Goal: Complete application form

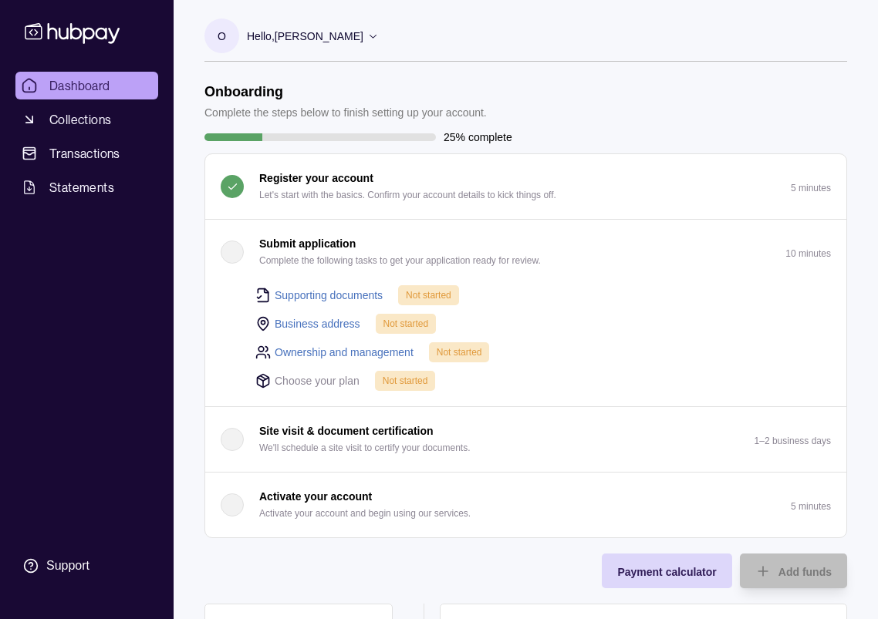
click at [235, 246] on div "button" at bounding box center [232, 252] width 23 height 23
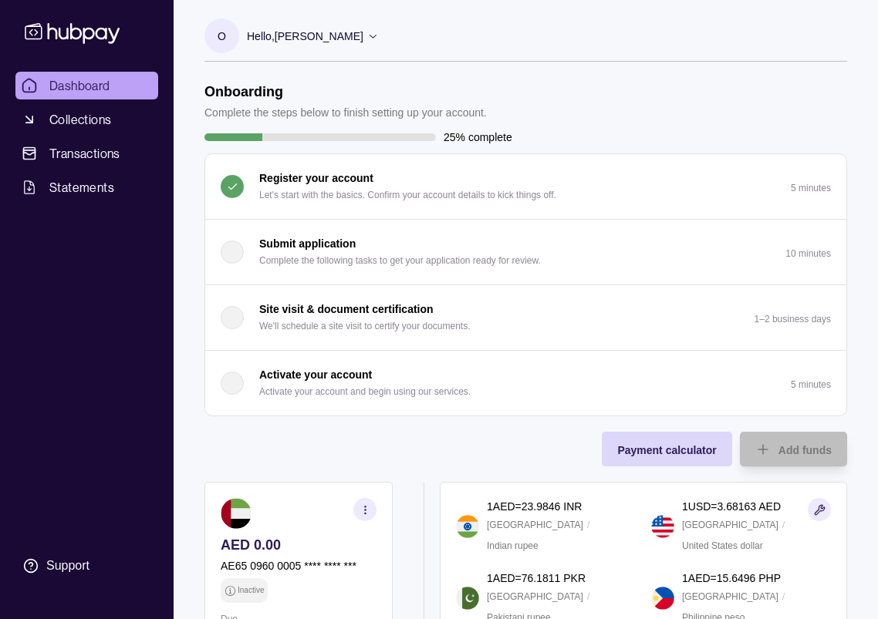
click at [231, 253] on div "button" at bounding box center [232, 252] width 23 height 23
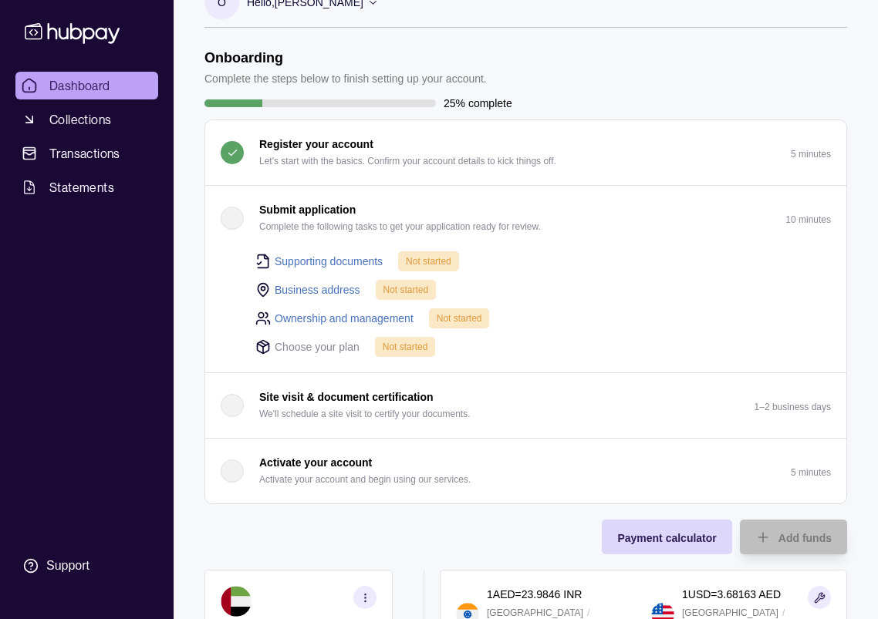
scroll to position [17, 0]
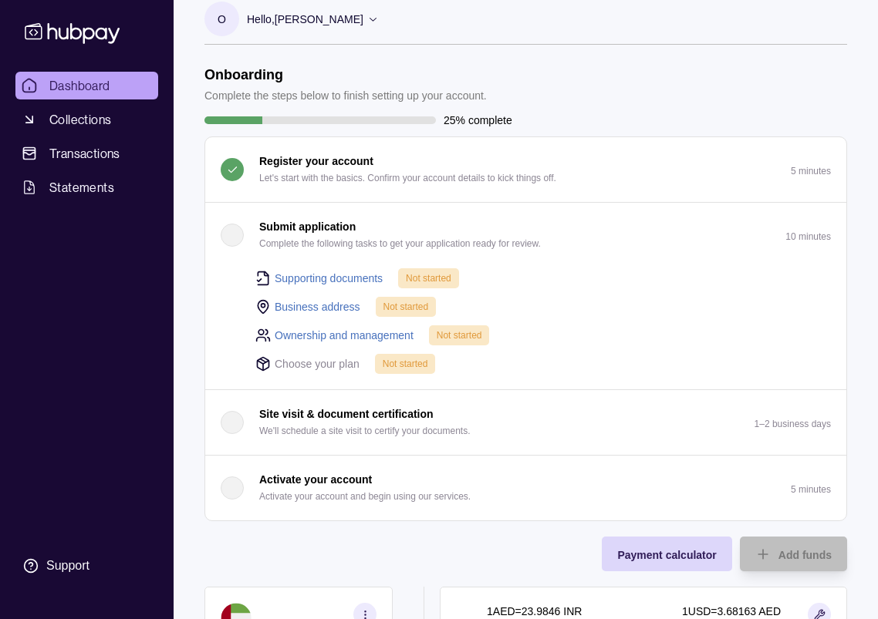
click at [327, 275] on link "Supporting documents" at bounding box center [329, 278] width 108 height 17
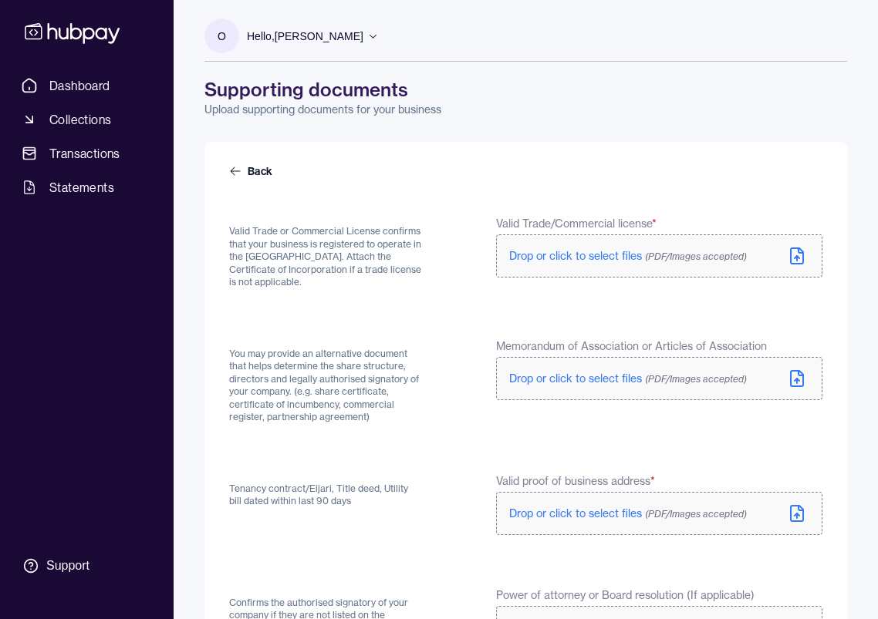
click at [792, 258] on icon at bounding box center [796, 256] width 19 height 19
click at [789, 381] on icon at bounding box center [796, 378] width 19 height 19
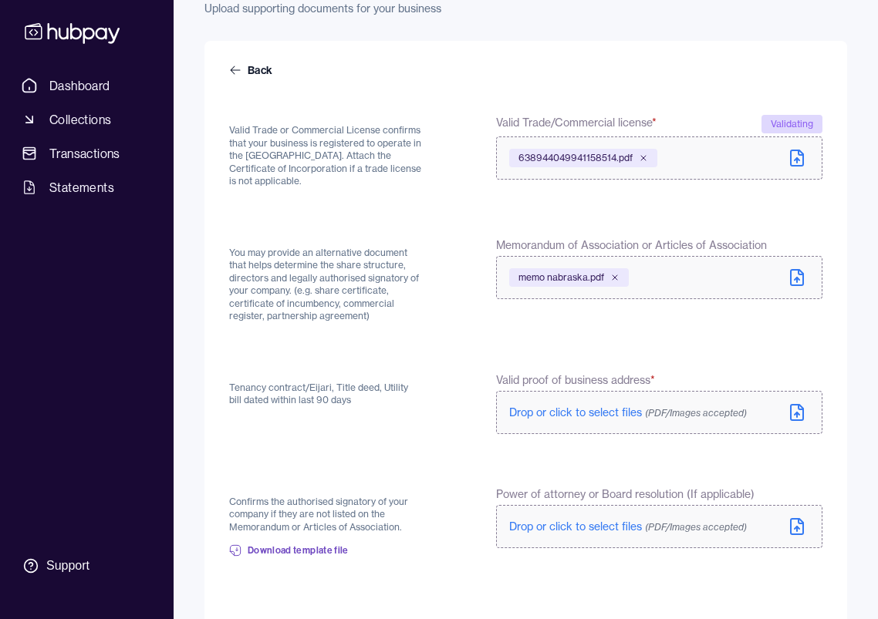
scroll to position [140, 0]
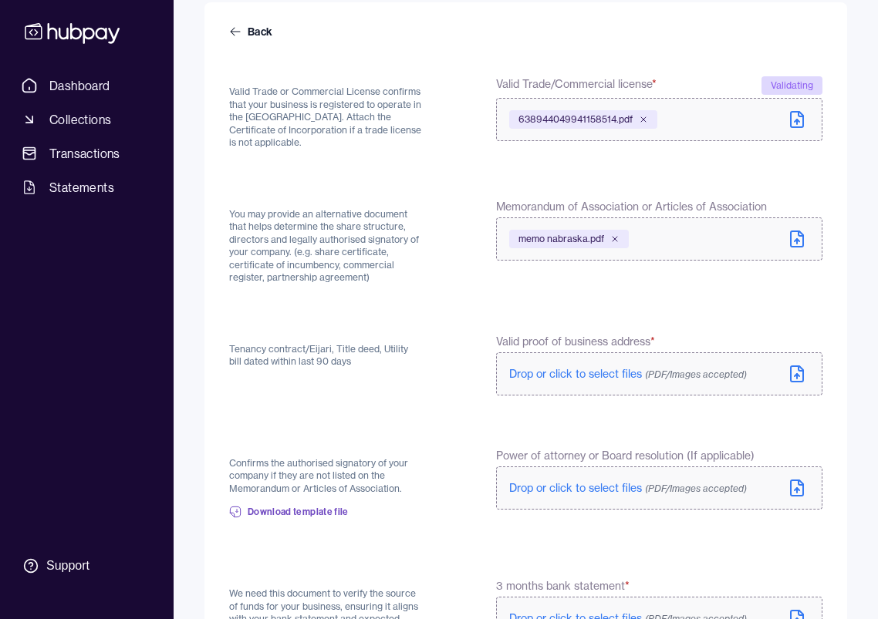
click at [797, 374] on icon at bounding box center [796, 375] width 5 height 2
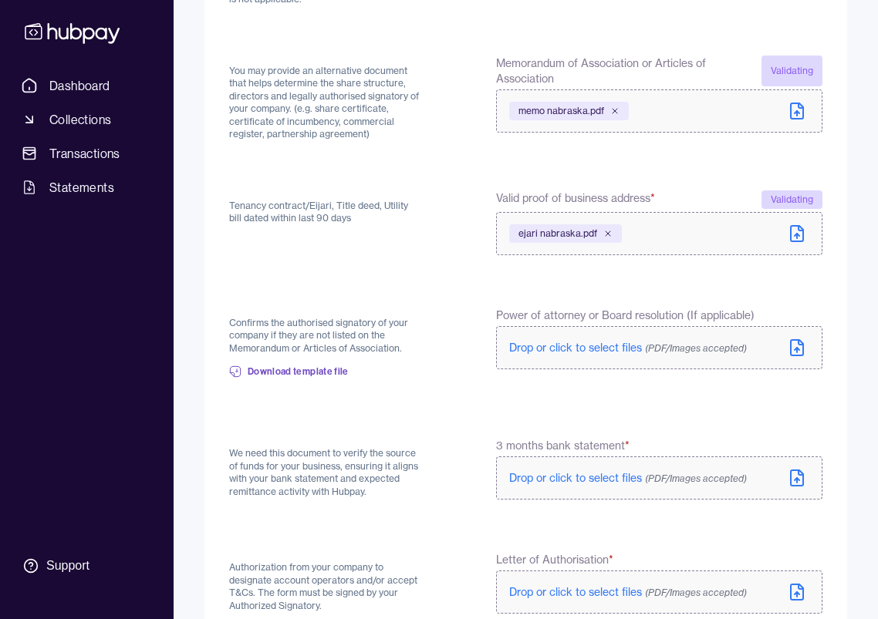
scroll to position [321, 0]
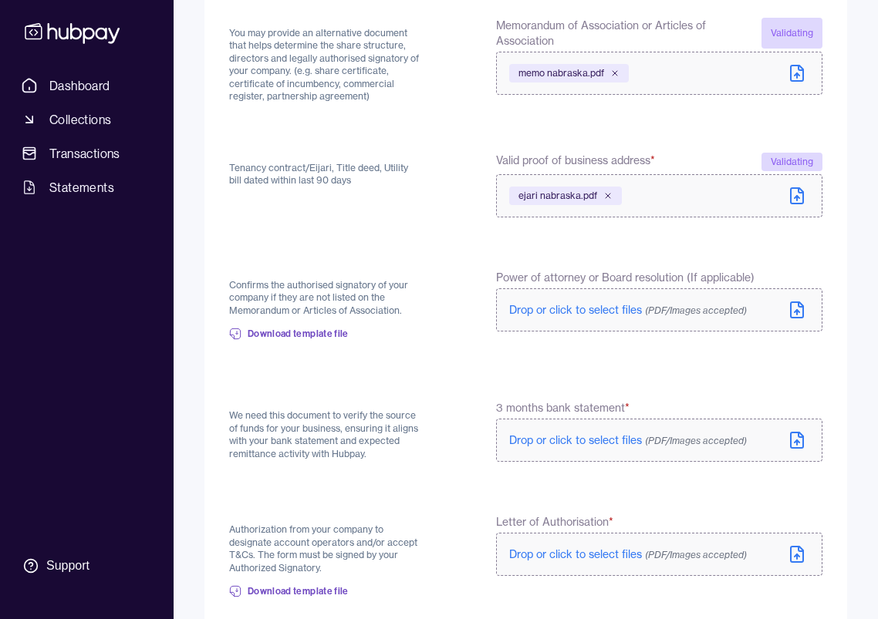
click at [793, 431] on icon at bounding box center [796, 440] width 19 height 19
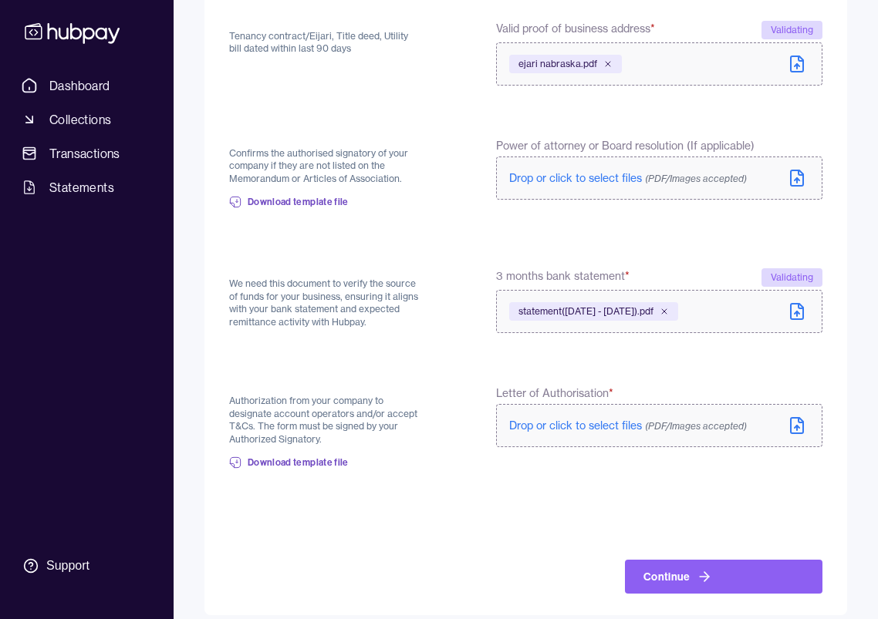
scroll to position [454, 0]
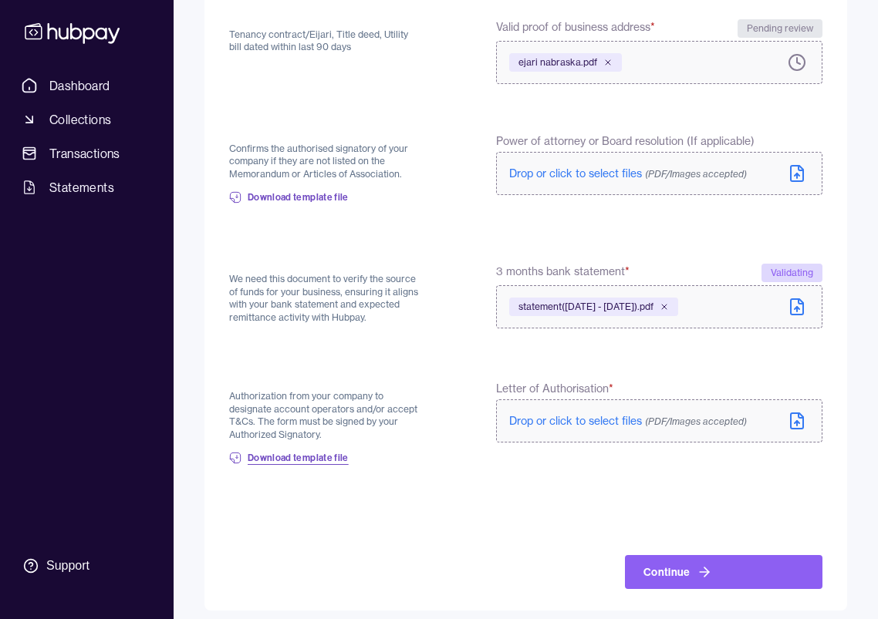
click at [305, 460] on link "Download template file" at bounding box center [289, 458] width 120 height 34
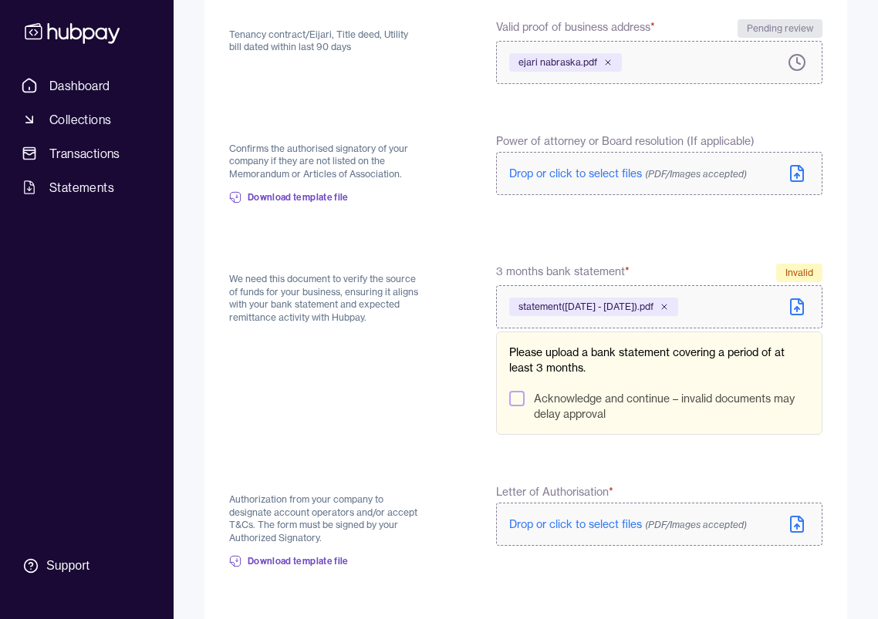
click at [513, 393] on button "Acknowledge and continue – invalid documents may delay approval" at bounding box center [516, 398] width 15 height 15
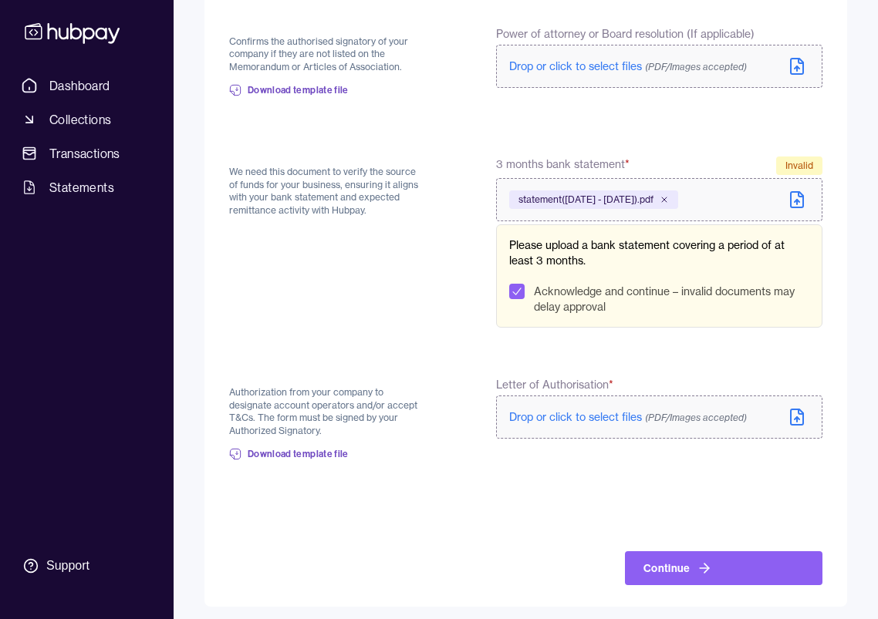
scroll to position [561, 0]
click at [576, 413] on span "Drop or click to select files (PDF/Images accepted)" at bounding box center [628, 418] width 238 height 14
click at [733, 564] on button "Continue" at bounding box center [723, 569] width 197 height 34
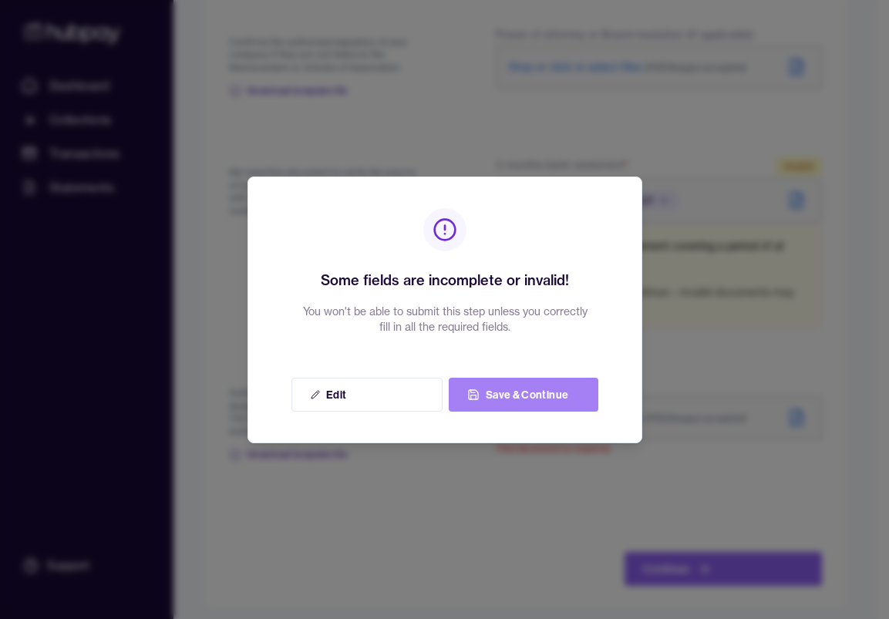
click at [551, 400] on button "Save & Continue" at bounding box center [524, 395] width 150 height 34
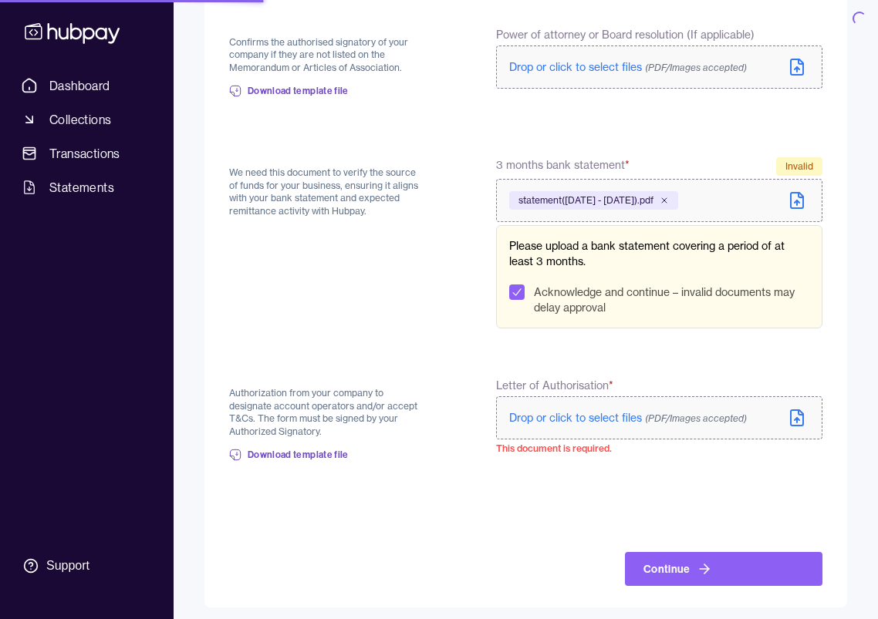
scroll to position [454, 0]
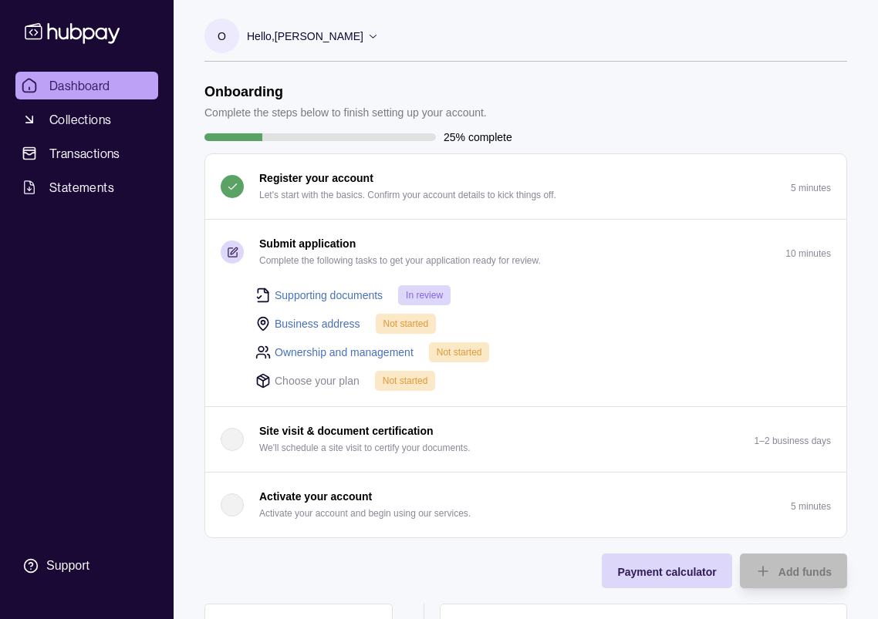
click at [338, 325] on link "Business address" at bounding box center [318, 323] width 86 height 17
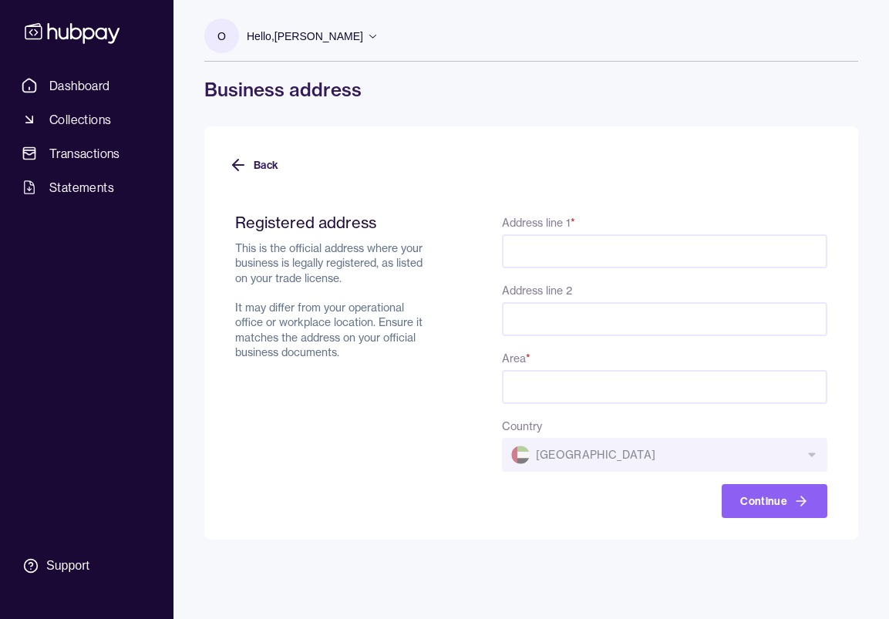
paste input "**********"
type input "**********"
type input "*"
type input "**********"
type input "*****"
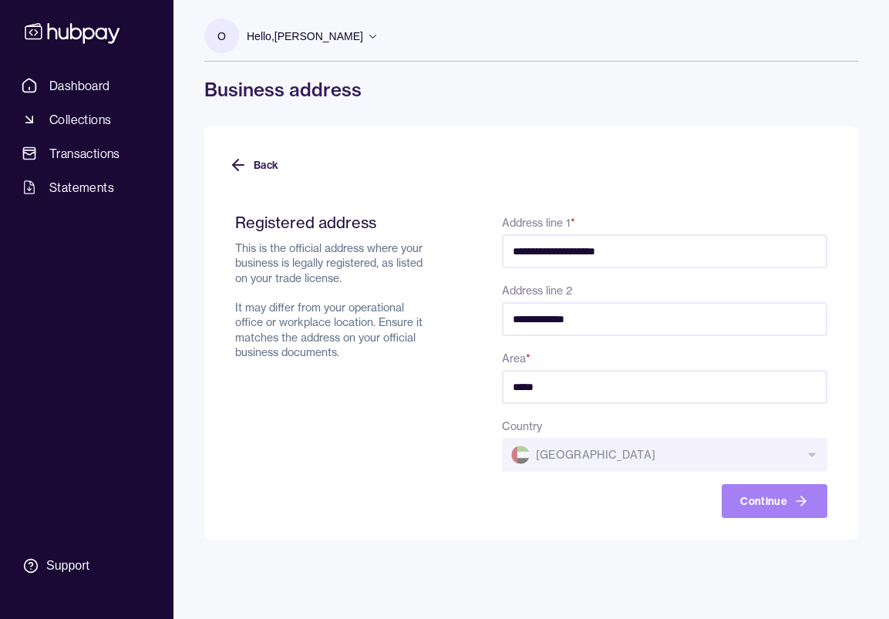
click at [790, 508] on button "Continue" at bounding box center [775, 501] width 106 height 34
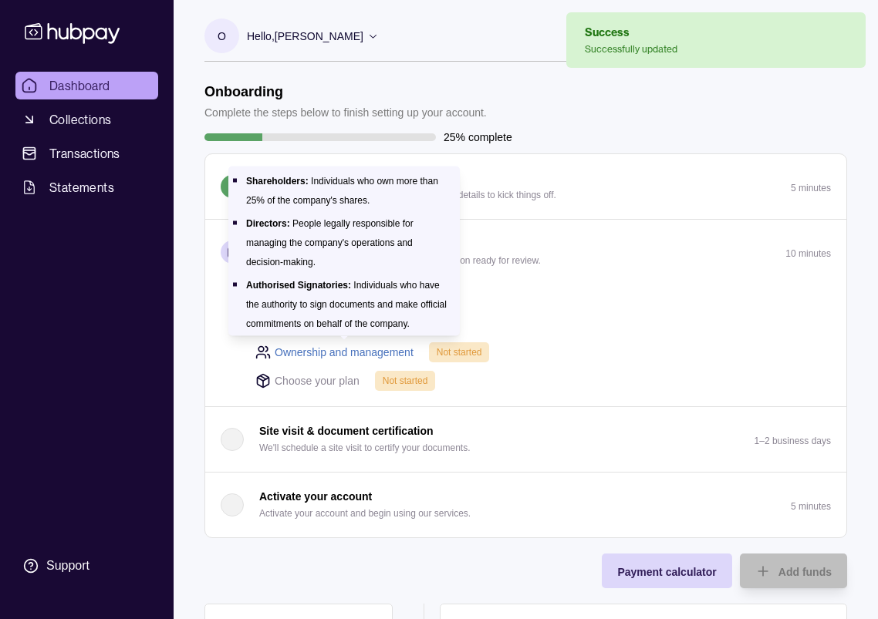
click at [349, 349] on link "Ownership and management" at bounding box center [344, 352] width 139 height 17
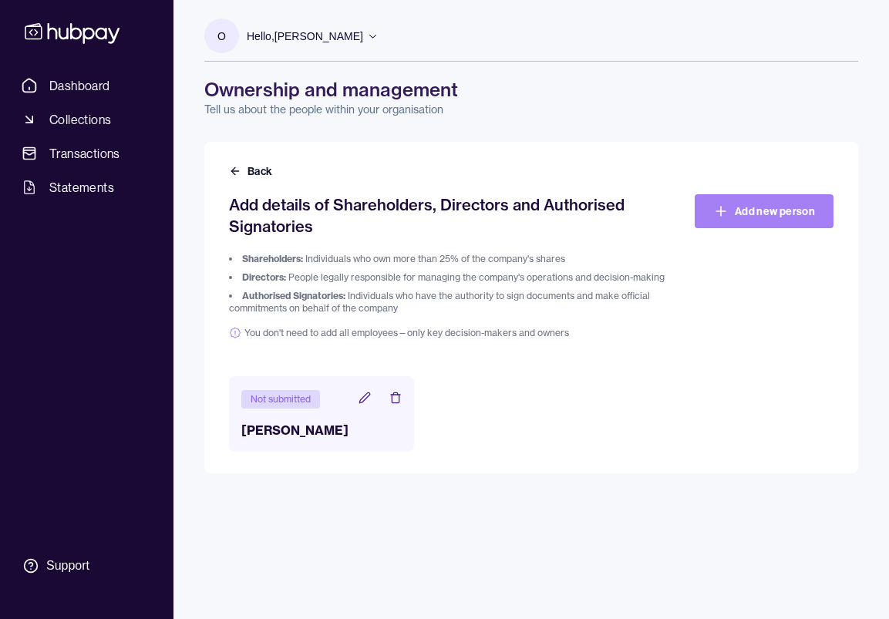
click at [757, 207] on link "Add new person" at bounding box center [764, 211] width 139 height 34
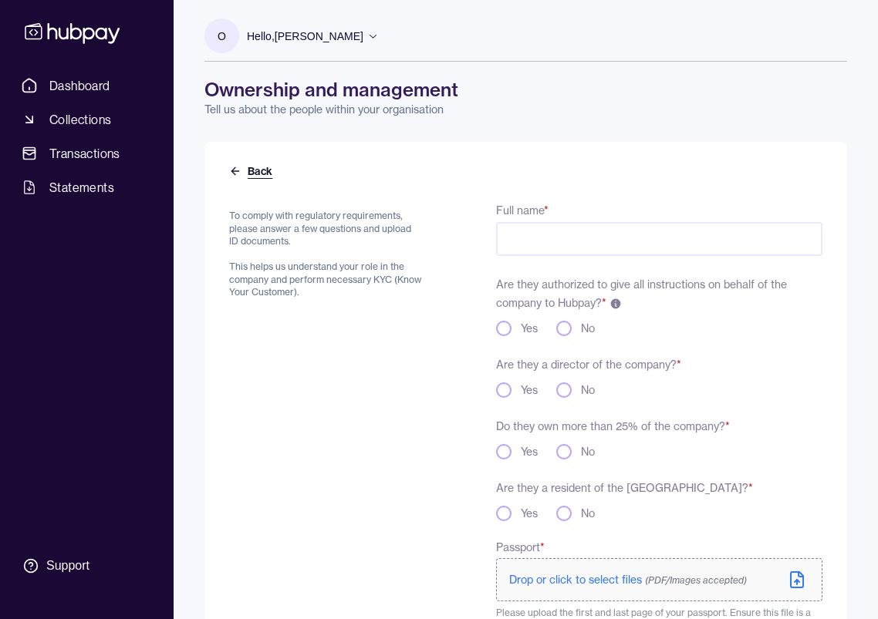
click at [237, 169] on icon at bounding box center [235, 171] width 12 height 12
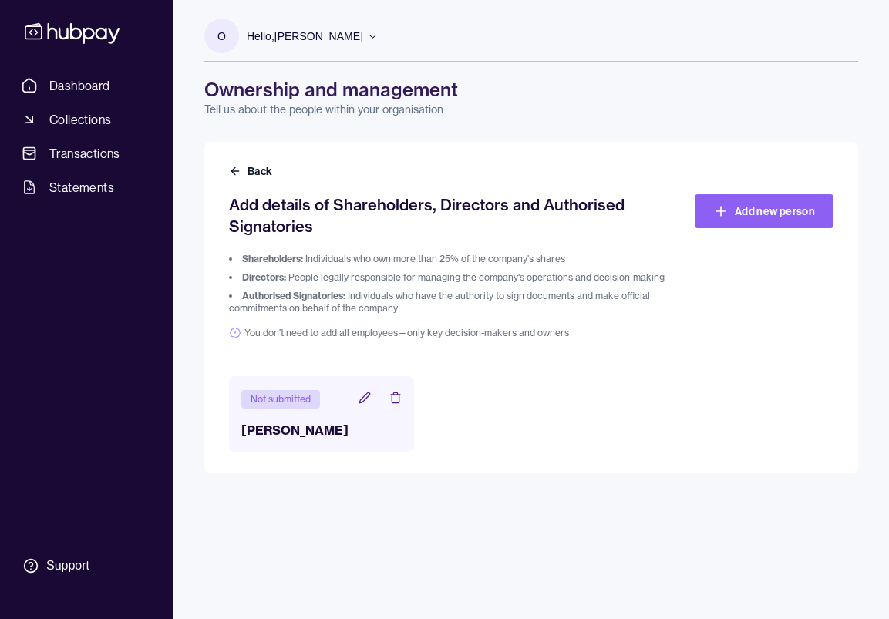
click at [295, 427] on h3 "[PERSON_NAME]" at bounding box center [321, 430] width 160 height 19
click at [321, 422] on h3 "[PERSON_NAME]" at bounding box center [321, 430] width 160 height 19
click at [359, 398] on icon at bounding box center [365, 398] width 12 height 12
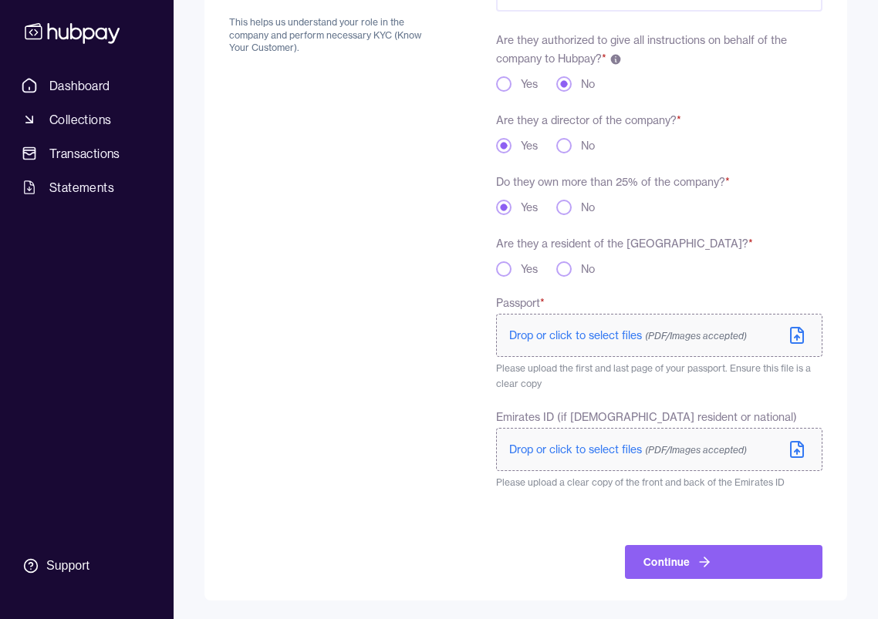
scroll to position [244, 0]
click at [797, 336] on icon at bounding box center [796, 337] width 5 height 2
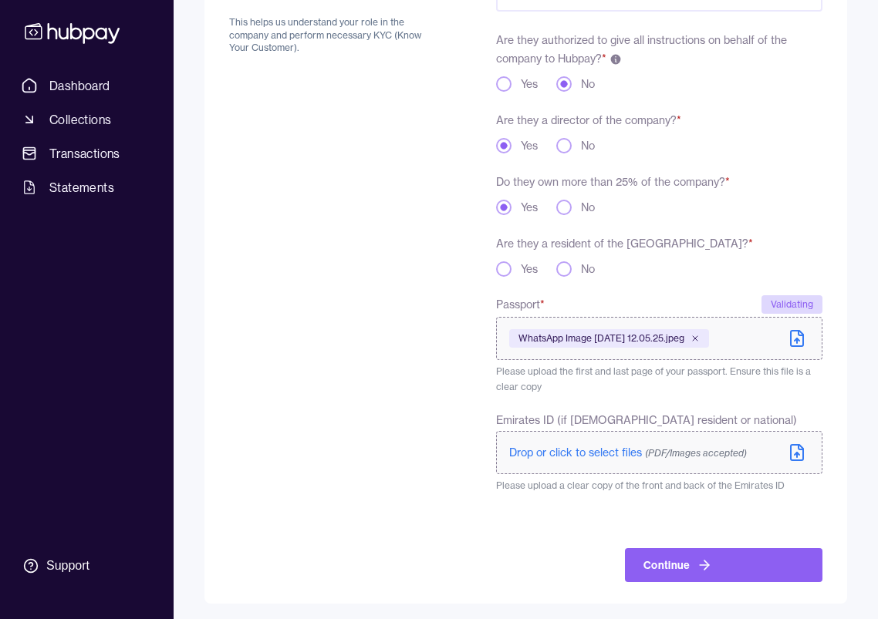
click at [614, 453] on span "Drop or click to select files (PDF/Images accepted)" at bounding box center [628, 453] width 238 height 14
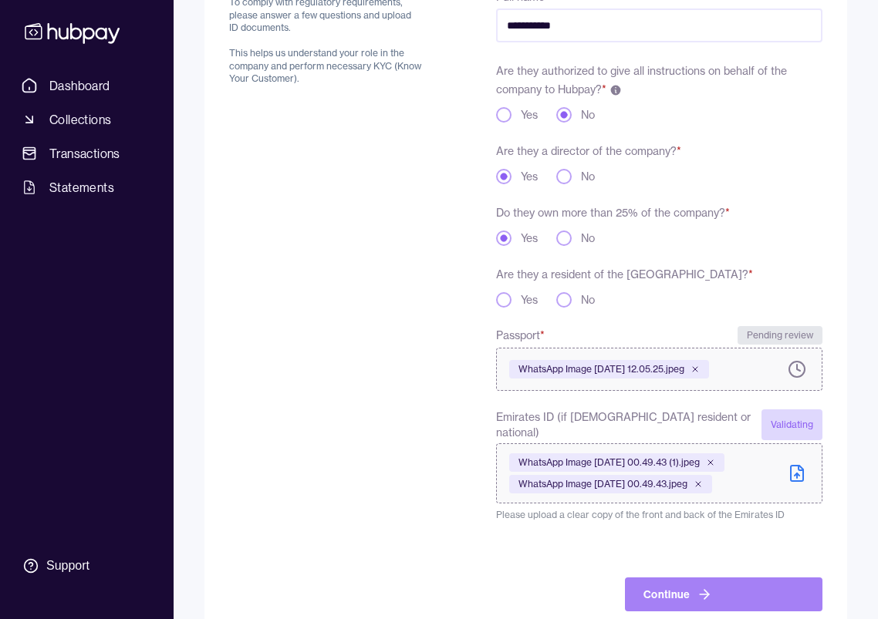
click at [682, 579] on button "Continue" at bounding box center [723, 595] width 197 height 34
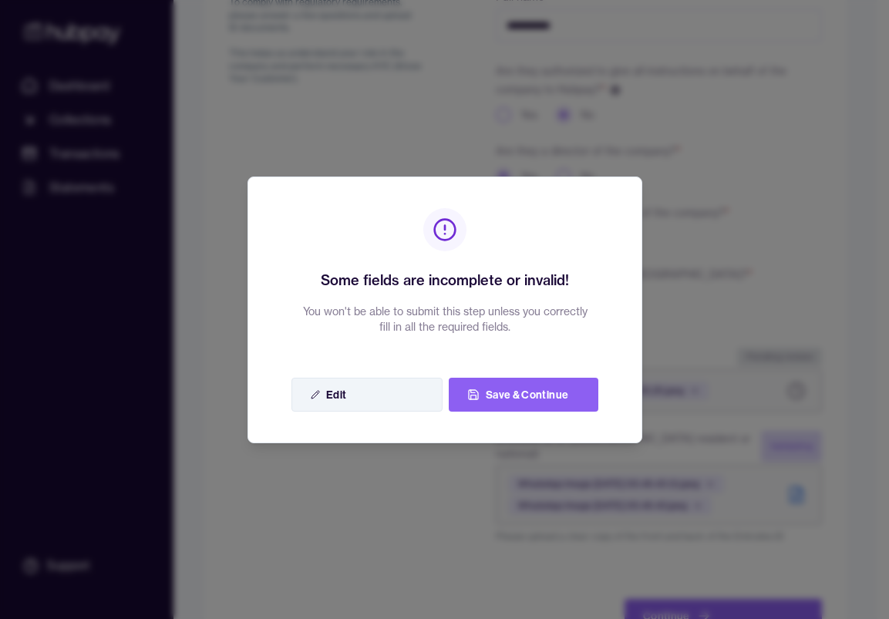
click at [410, 400] on button "Edit" at bounding box center [367, 395] width 151 height 34
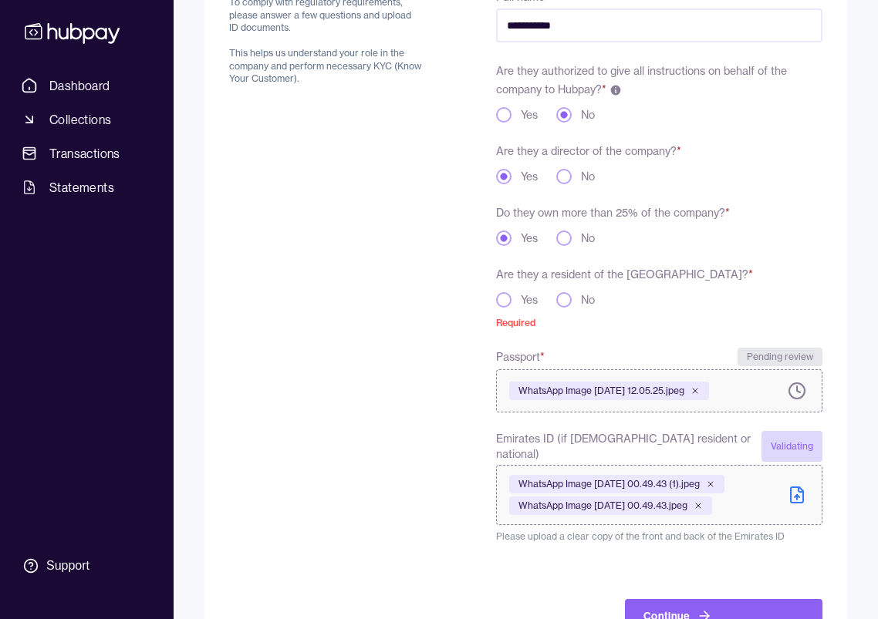
click at [505, 299] on button "Yes" at bounding box center [503, 299] width 15 height 15
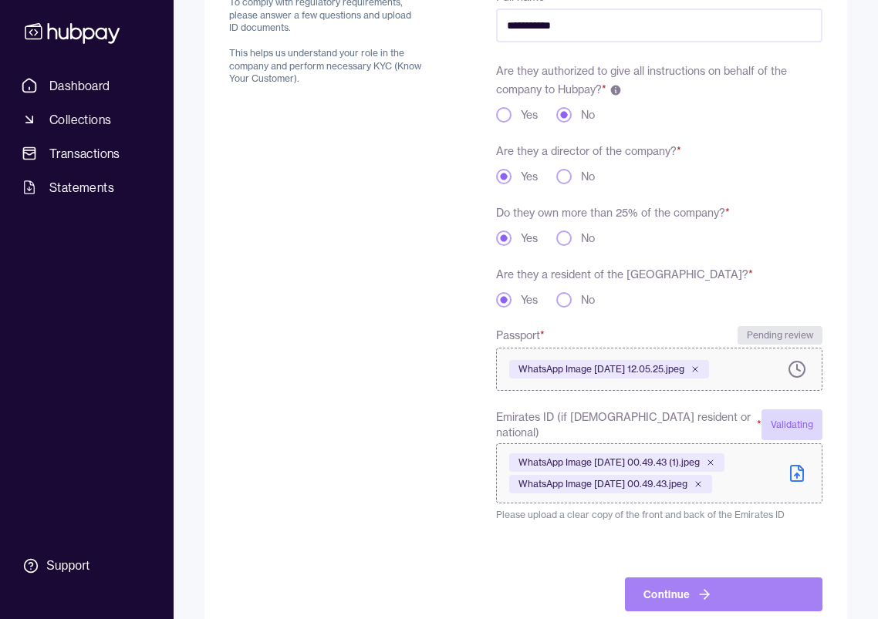
click at [715, 583] on button "Continue" at bounding box center [723, 595] width 197 height 34
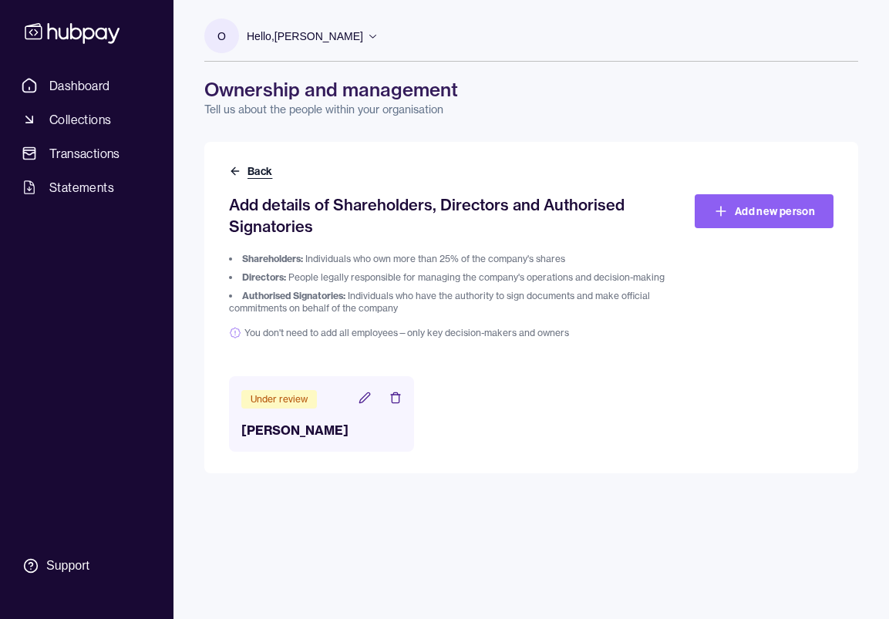
click at [244, 168] on button "Back" at bounding box center [252, 171] width 46 height 15
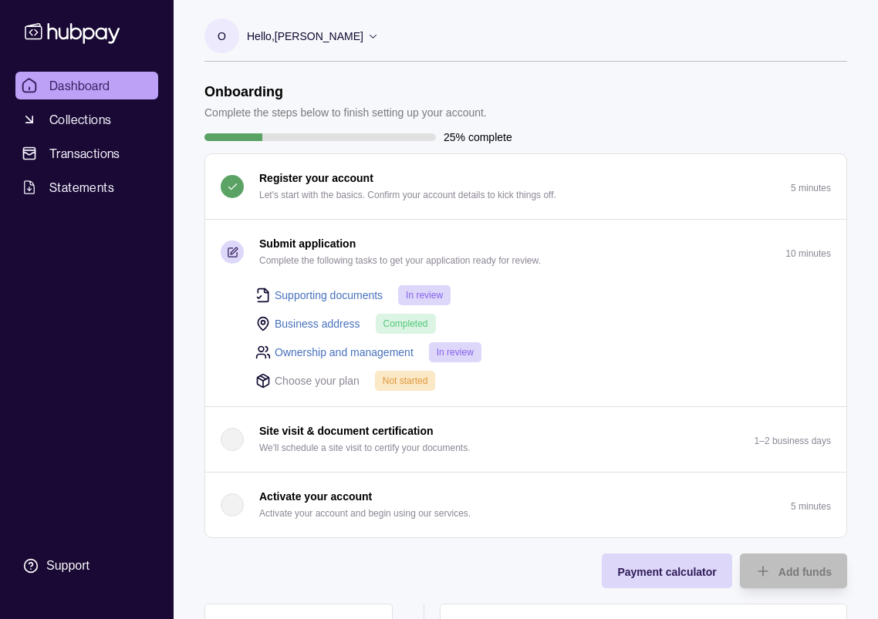
click at [337, 379] on p "Choose your plan" at bounding box center [317, 381] width 85 height 17
click at [266, 383] on icon at bounding box center [262, 380] width 15 height 15
click at [307, 295] on link "Supporting documents" at bounding box center [329, 295] width 108 height 17
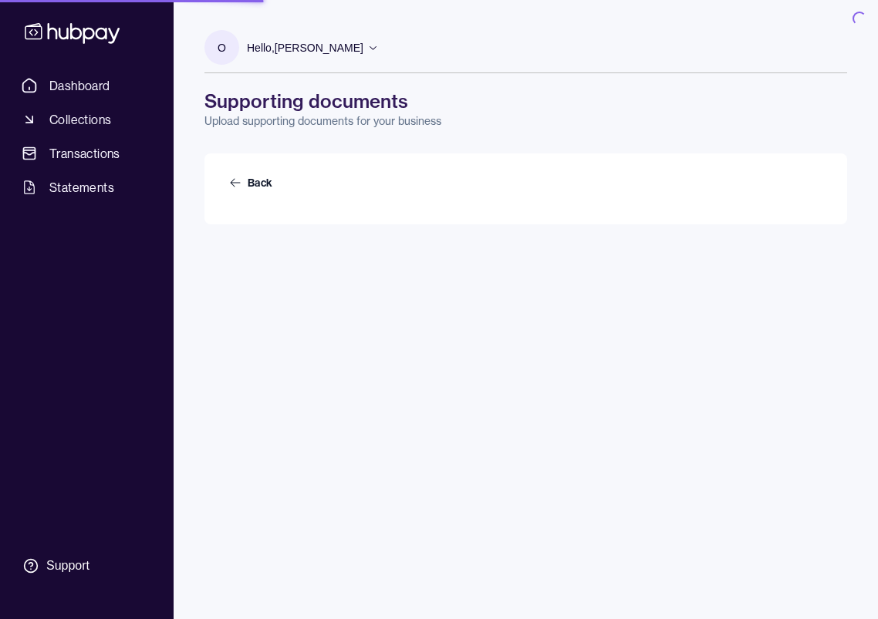
drag, startPoint x: 308, startPoint y: 295, endPoint x: 322, endPoint y: 295, distance: 13.9
click at [322, 295] on div "o Hello, [PERSON_NAME] [US_STATE] events management llc Account Terms and condi…" at bounding box center [526, 321] width 704 height 619
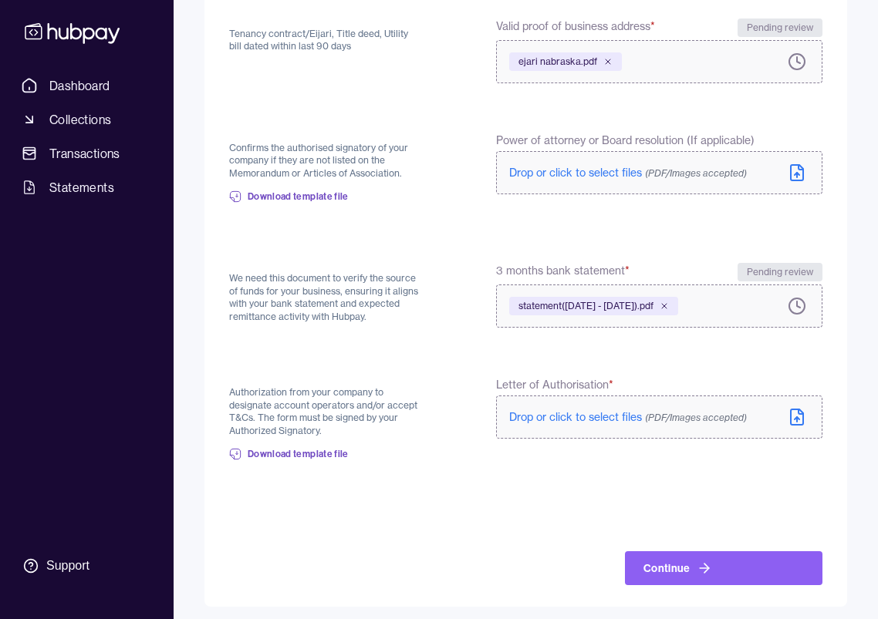
scroll to position [454, 0]
click at [604, 411] on span "Drop or click to select files (PDF/Images accepted)" at bounding box center [628, 418] width 238 height 14
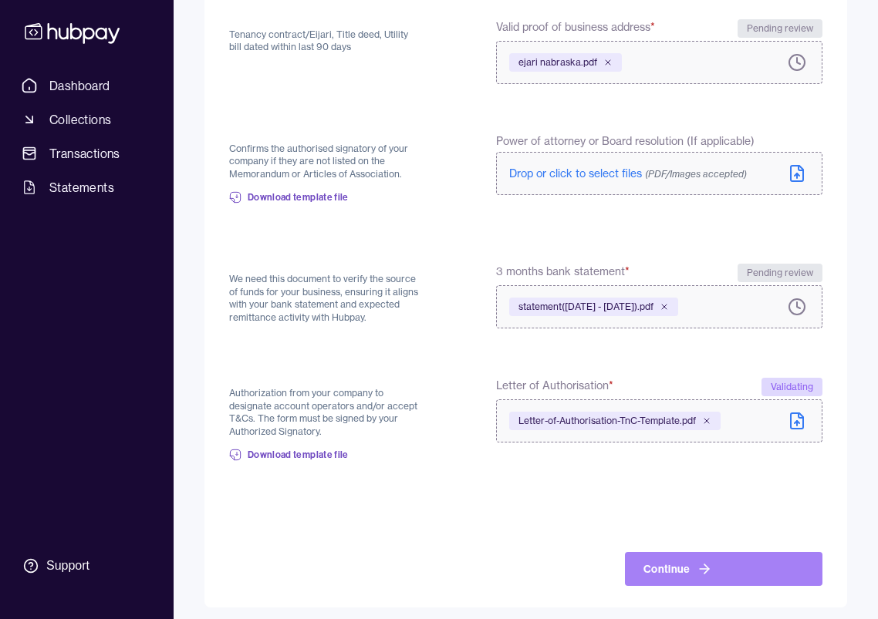
click at [692, 563] on button "Continue" at bounding box center [723, 569] width 197 height 34
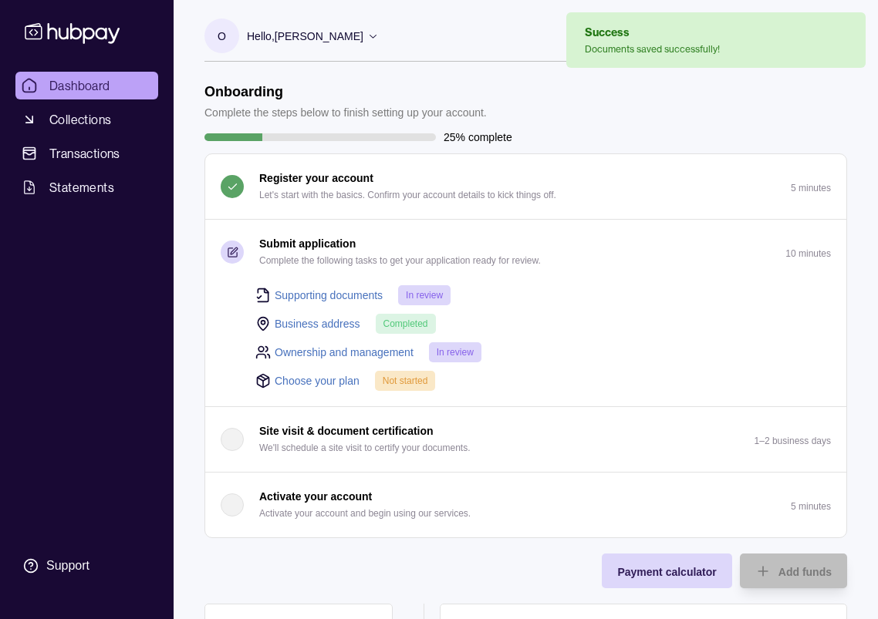
scroll to position [23, 0]
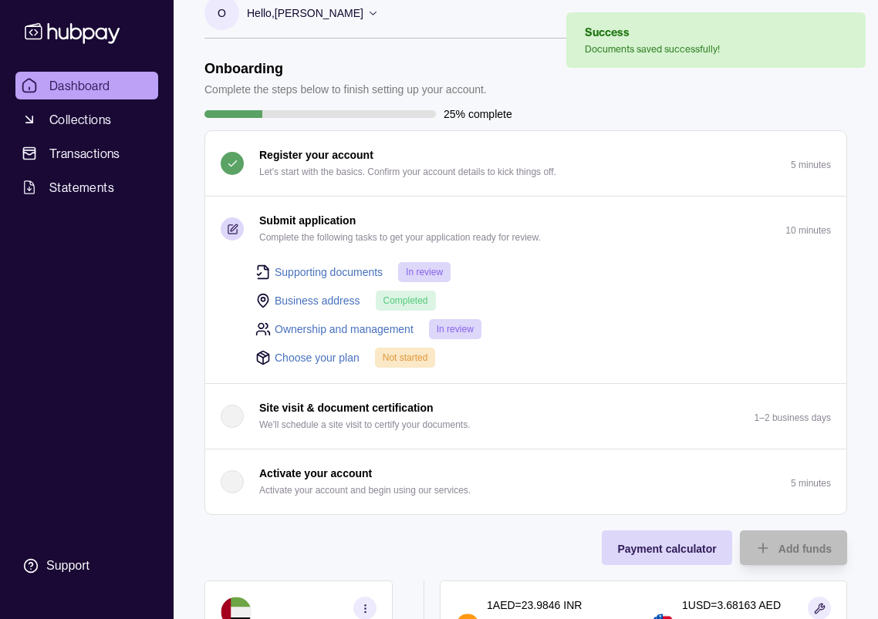
click at [342, 360] on link "Choose your plan" at bounding box center [317, 357] width 85 height 17
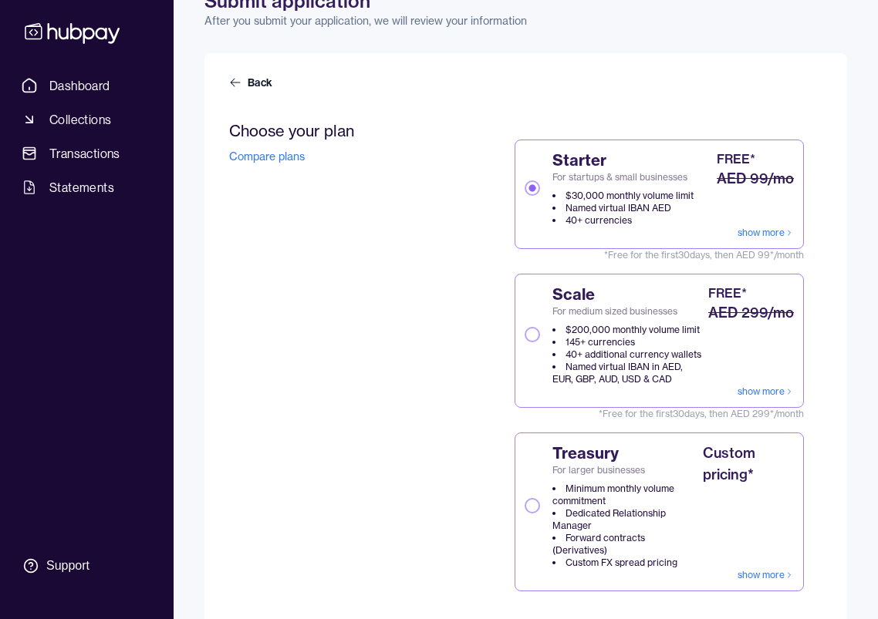
scroll to position [86, 0]
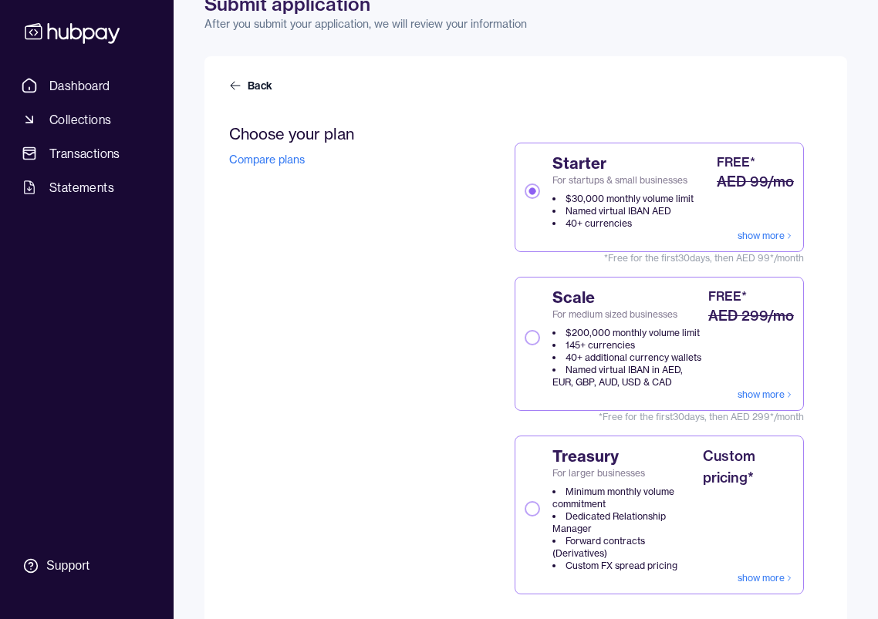
click at [532, 338] on button "Scale For medium sized businesses $200,000 monthly volume limit 145+ currencies…" at bounding box center [531, 337] width 15 height 15
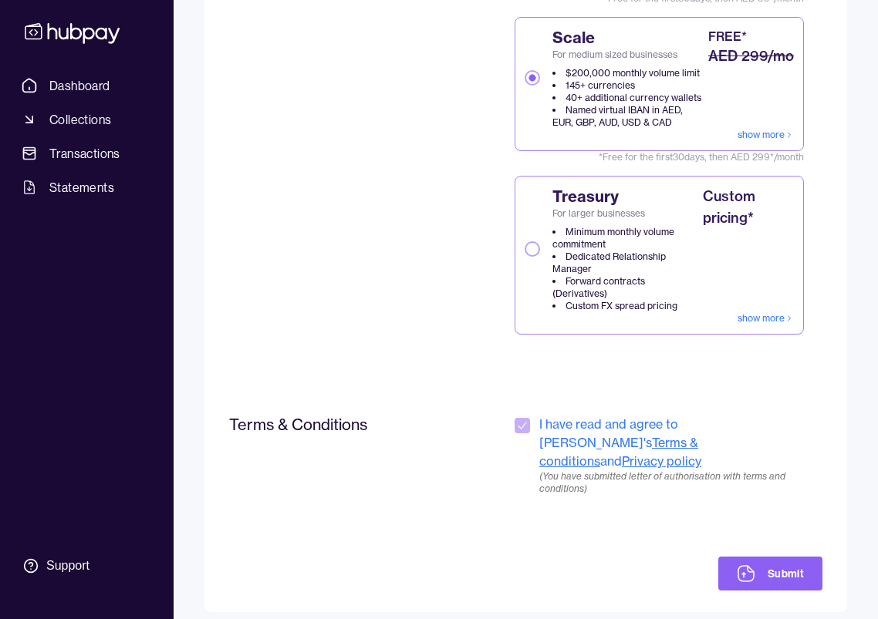
scroll to position [345, 0]
click at [767, 558] on button "Submit" at bounding box center [770, 575] width 104 height 34
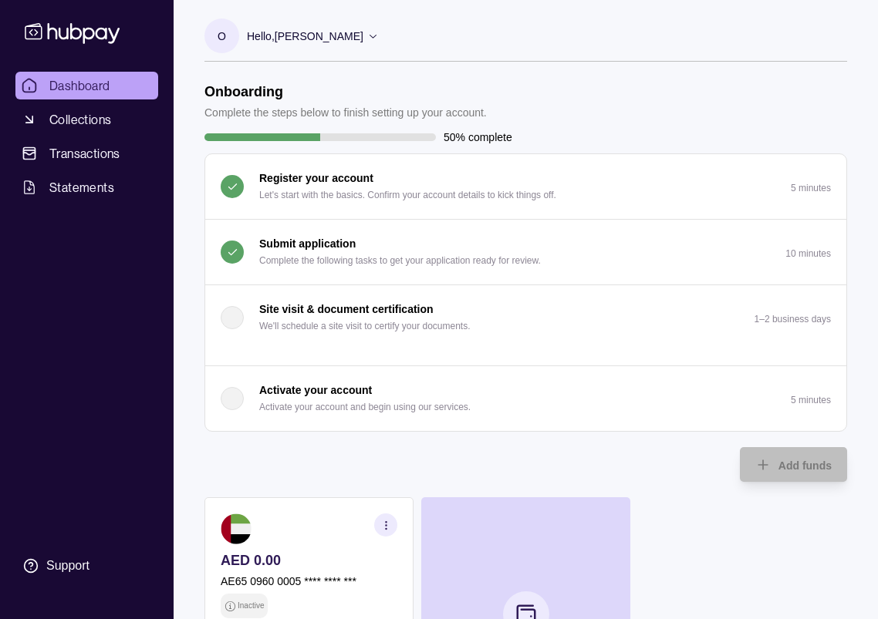
click at [242, 397] on div "button" at bounding box center [232, 398] width 23 height 23
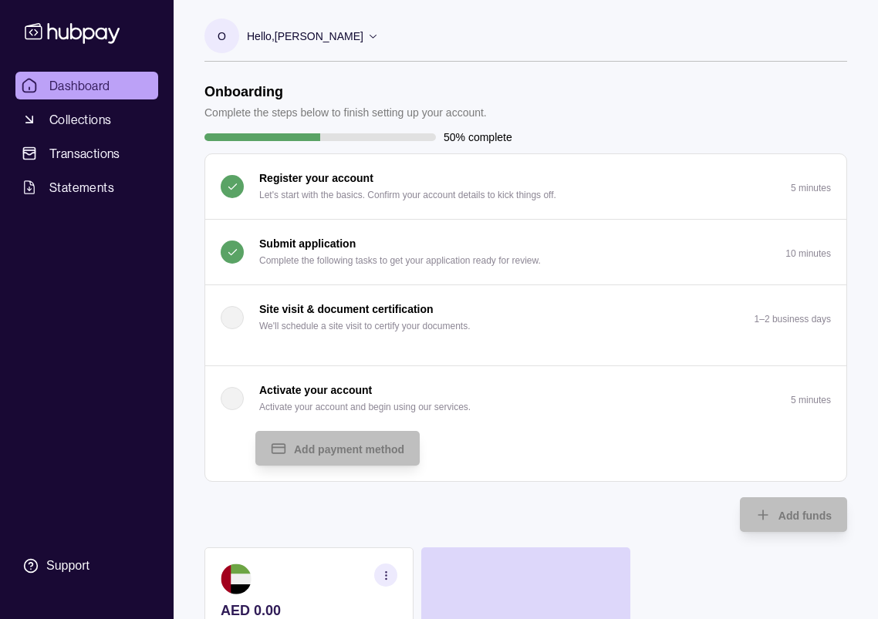
click at [230, 397] on div "Activate your account Activate your account and begin using our services." at bounding box center [346, 399] width 250 height 34
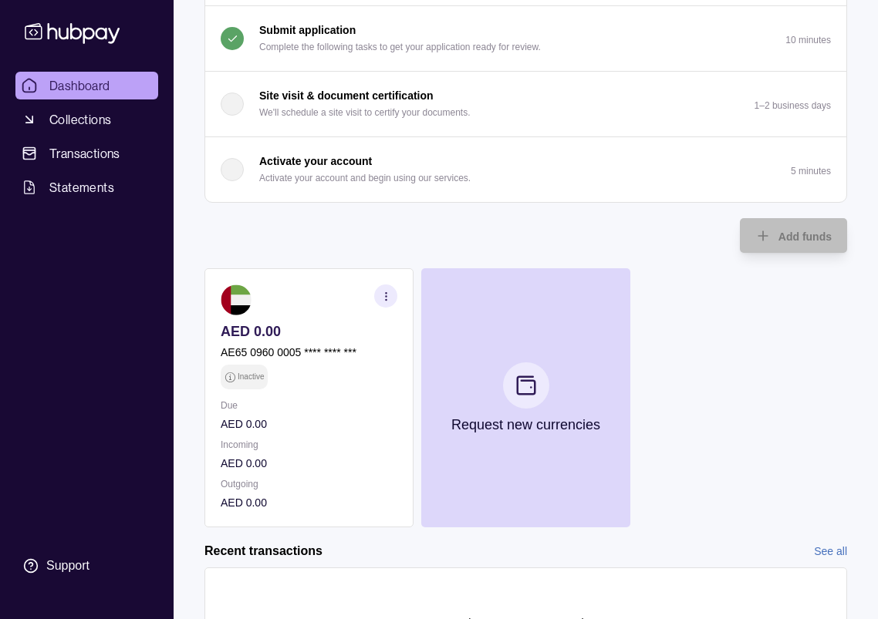
scroll to position [194, 0]
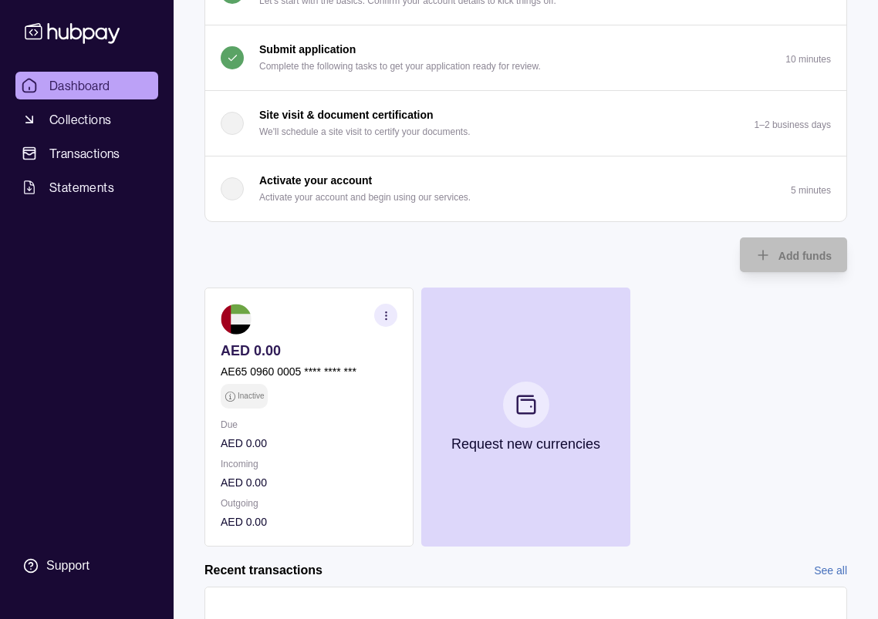
click at [358, 175] on p "Activate your account" at bounding box center [315, 180] width 113 height 17
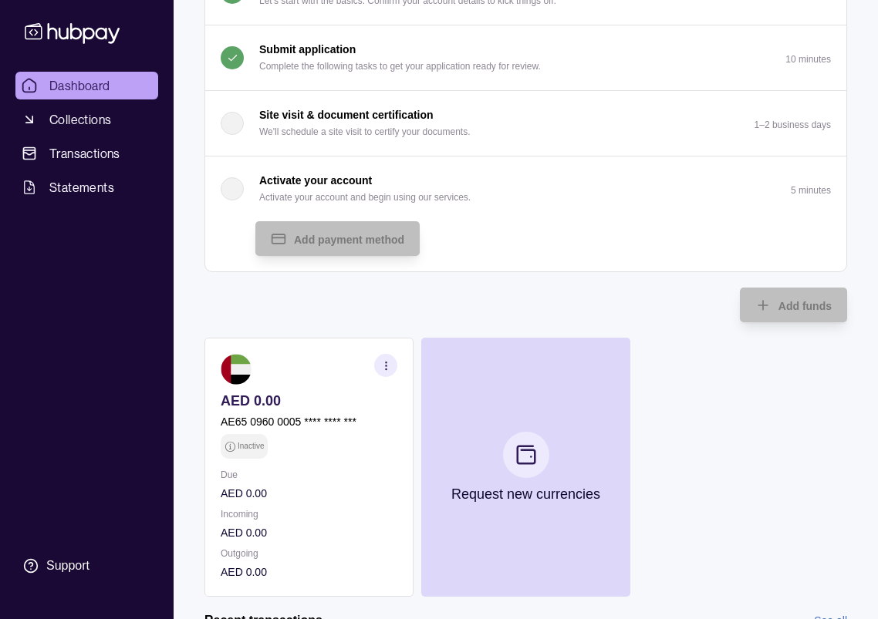
click at [296, 388] on section "AED 0.00 AE65 0960 0005 **** **** *** Inactive Due AED 0.00 Incoming AED 0.00 O…" at bounding box center [308, 467] width 209 height 259
click at [383, 367] on icon "button" at bounding box center [386, 366] width 12 height 12
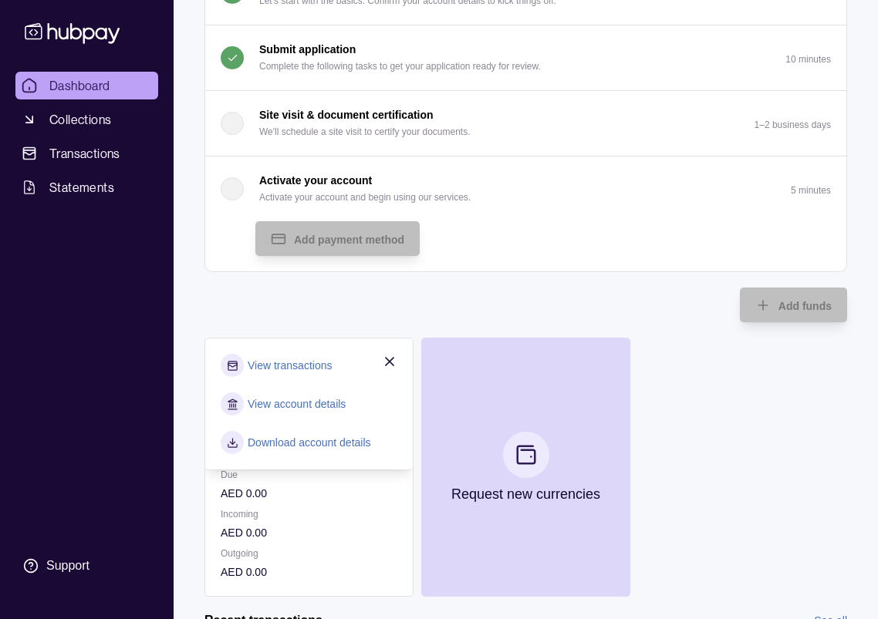
click at [396, 362] on icon "button" at bounding box center [389, 361] width 15 height 15
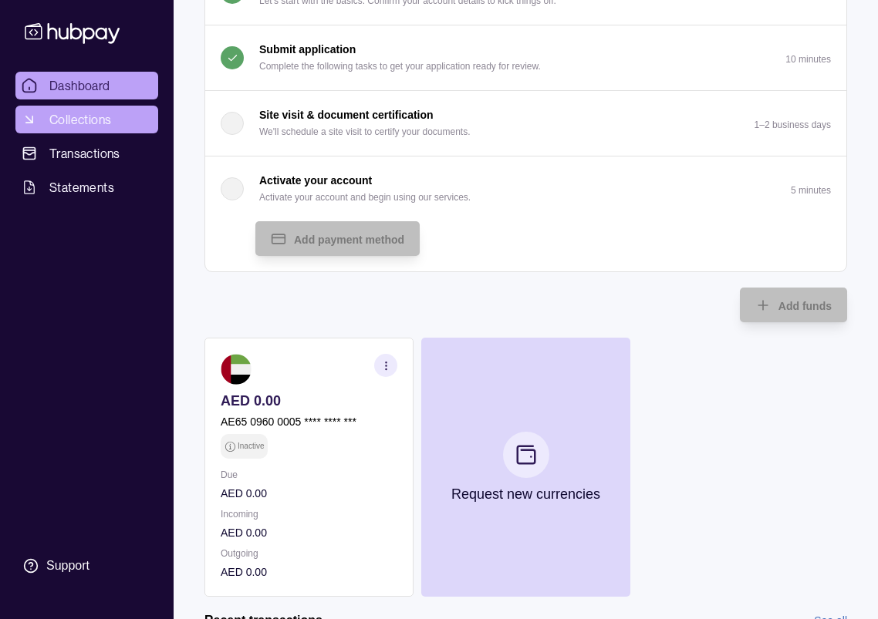
click at [99, 116] on span "Collections" at bounding box center [80, 119] width 62 height 19
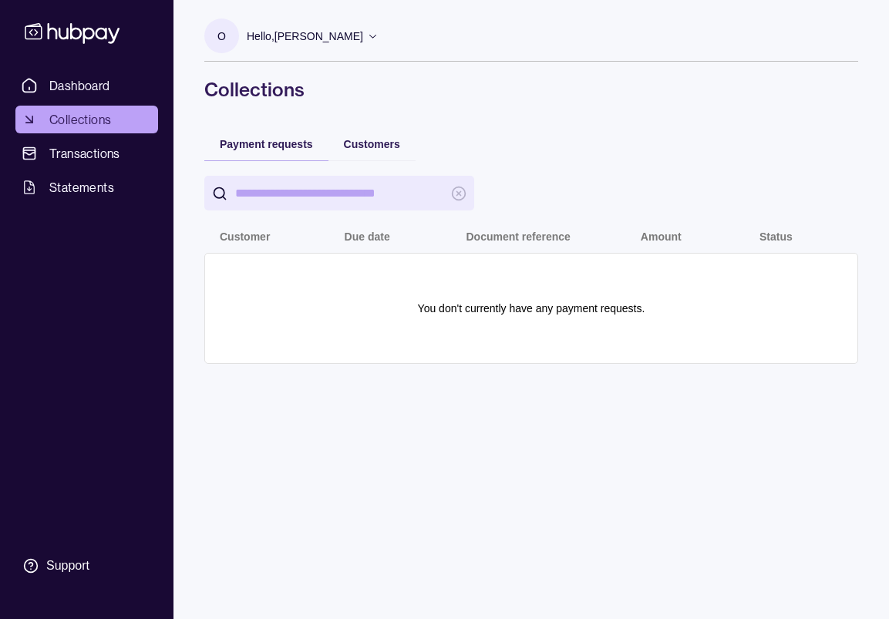
click at [427, 190] on input "search" at bounding box center [339, 193] width 208 height 35
click at [308, 44] on p "Hello, [PERSON_NAME]" at bounding box center [305, 36] width 116 height 17
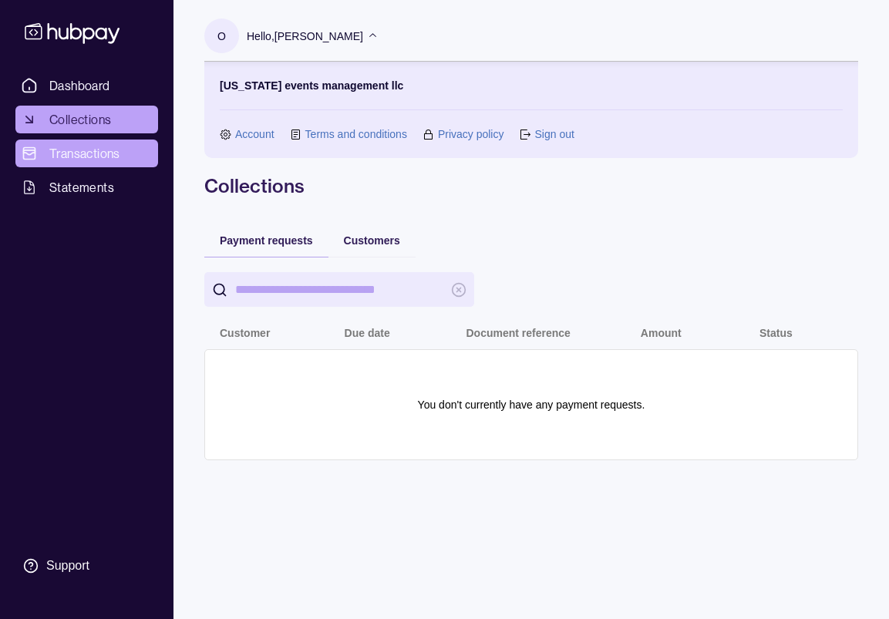
click at [113, 159] on span "Transactions" at bounding box center [84, 153] width 71 height 19
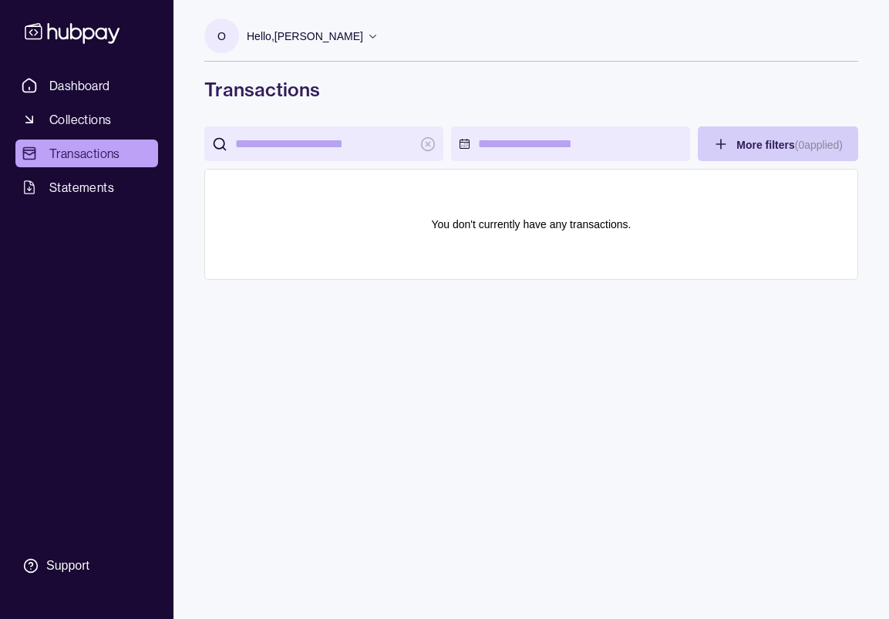
click at [755, 142] on html "Dashboard Collections Transactions Statements Support o Hello, [PERSON_NAME] [U…" at bounding box center [444, 309] width 889 height 619
click at [93, 91] on html "Dashboard Collections Transactions Statements Support o Hello, [PERSON_NAME] [U…" at bounding box center [444, 309] width 889 height 619
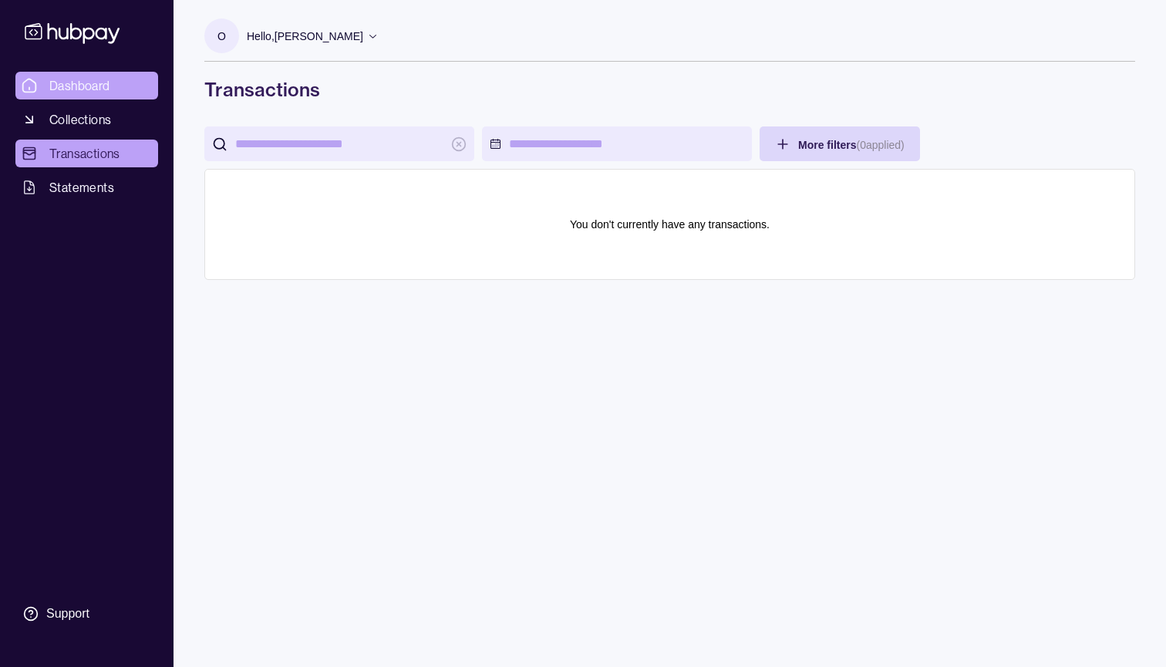
click at [96, 92] on span "Dashboard" at bounding box center [79, 85] width 61 height 19
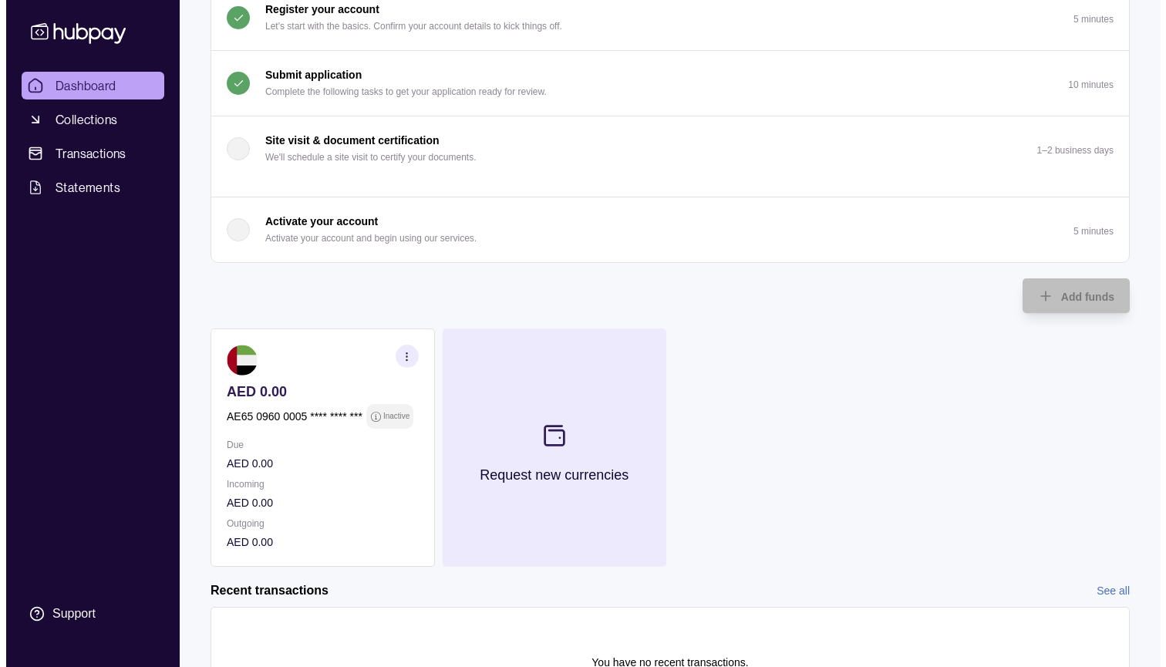
scroll to position [171, 0]
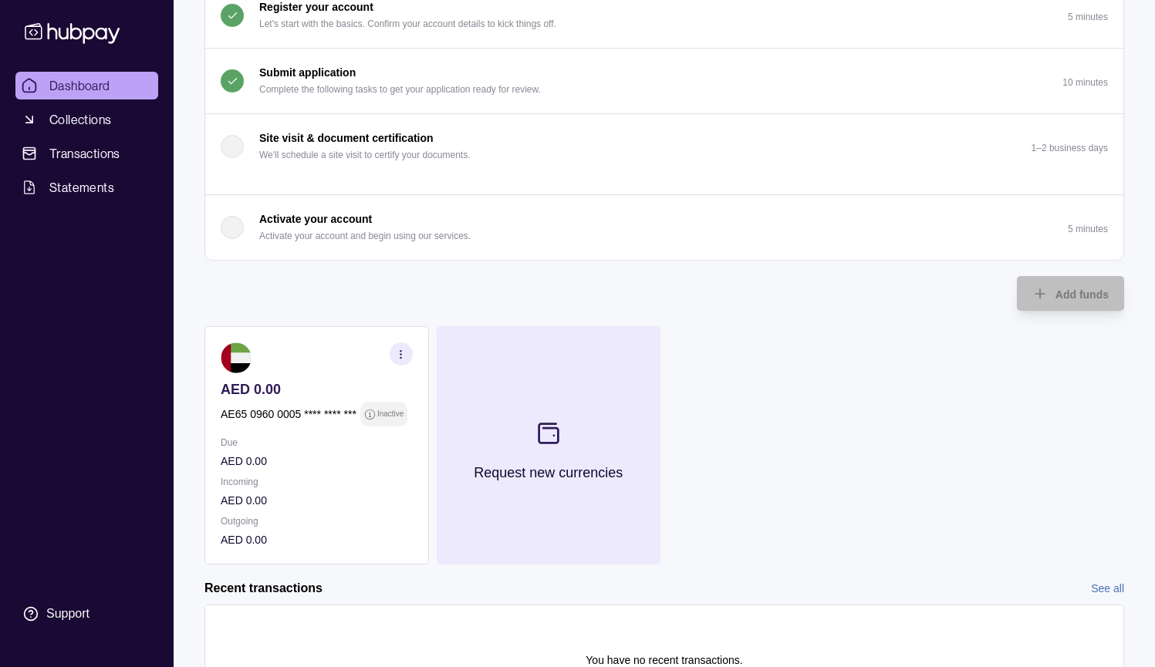
click at [531, 470] on p "Request new currencies" at bounding box center [548, 472] width 149 height 17
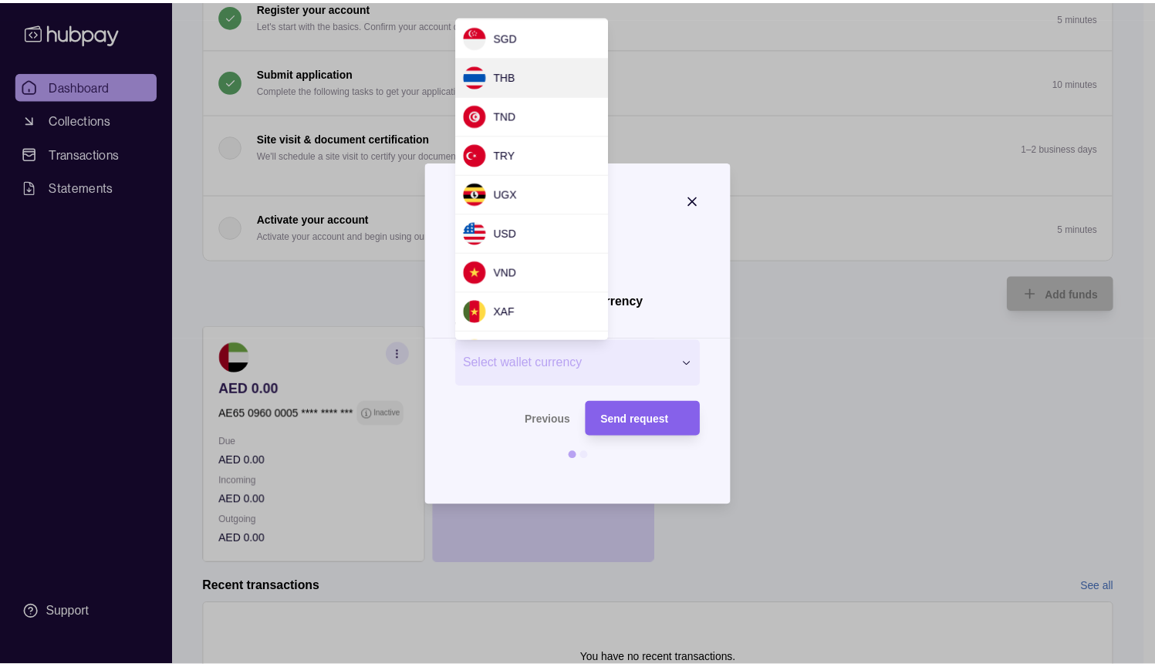
scroll to position [1381, 0]
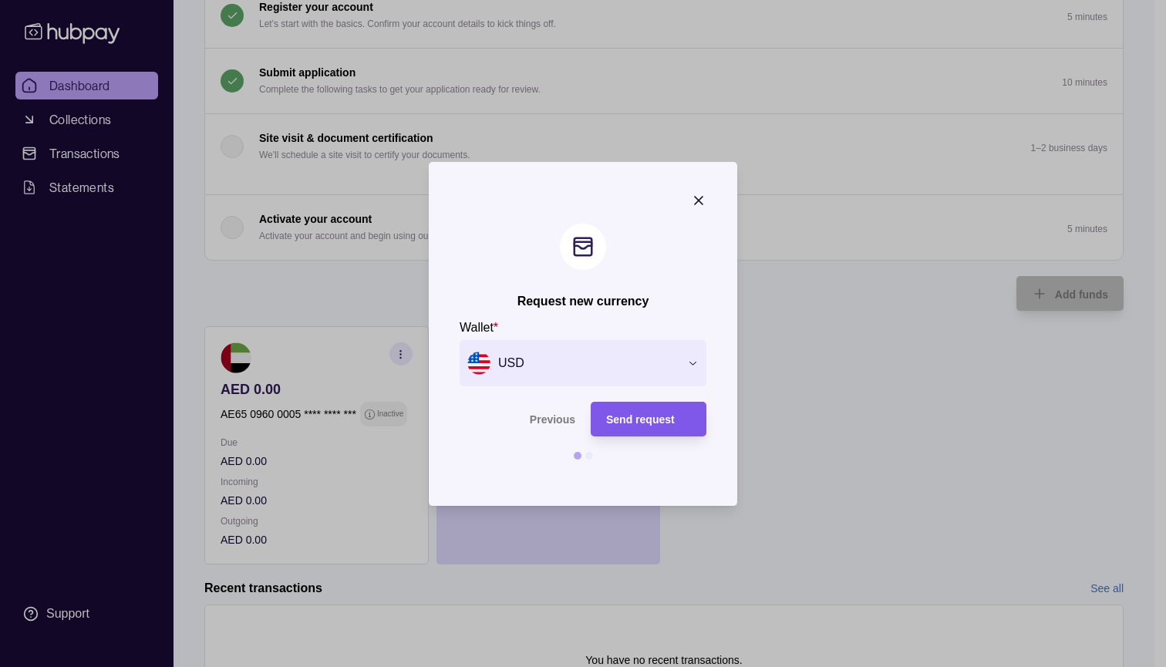
click at [653, 423] on span "Send request" at bounding box center [640, 419] width 69 height 12
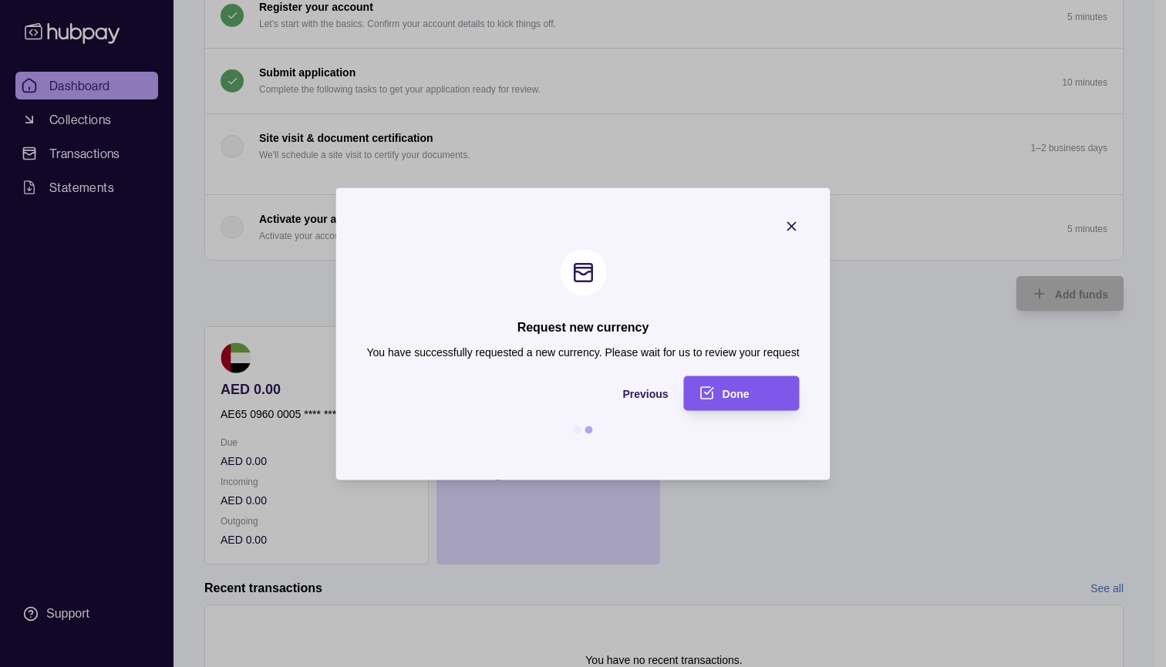
click at [733, 389] on span "Done" at bounding box center [736, 394] width 27 height 12
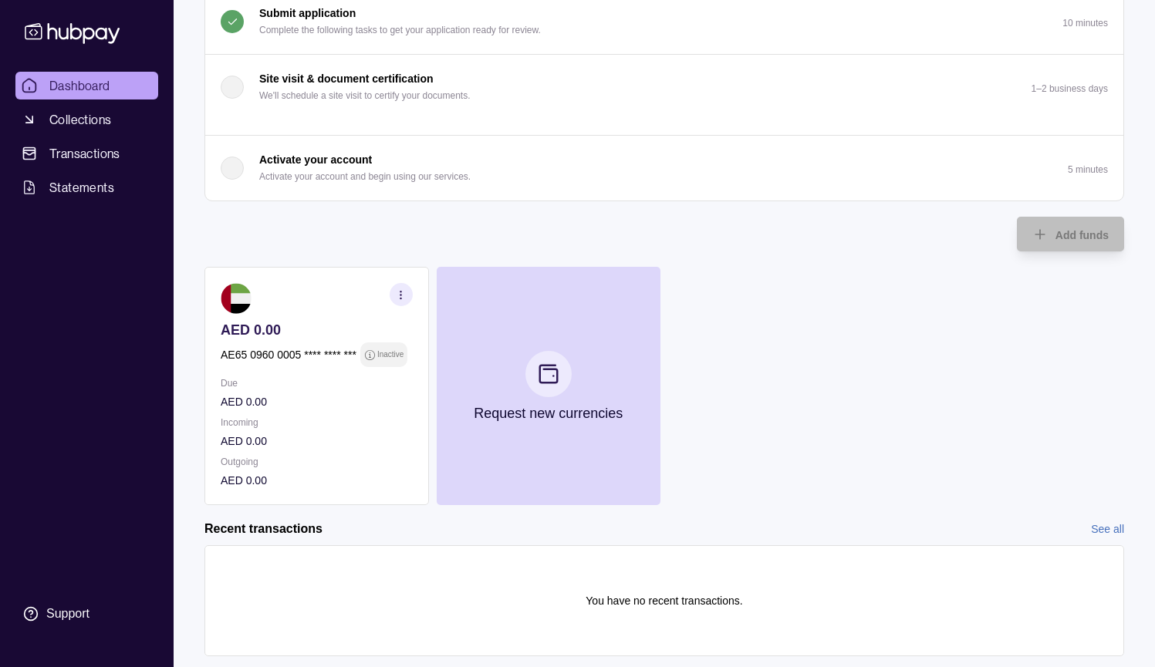
scroll to position [241, 0]
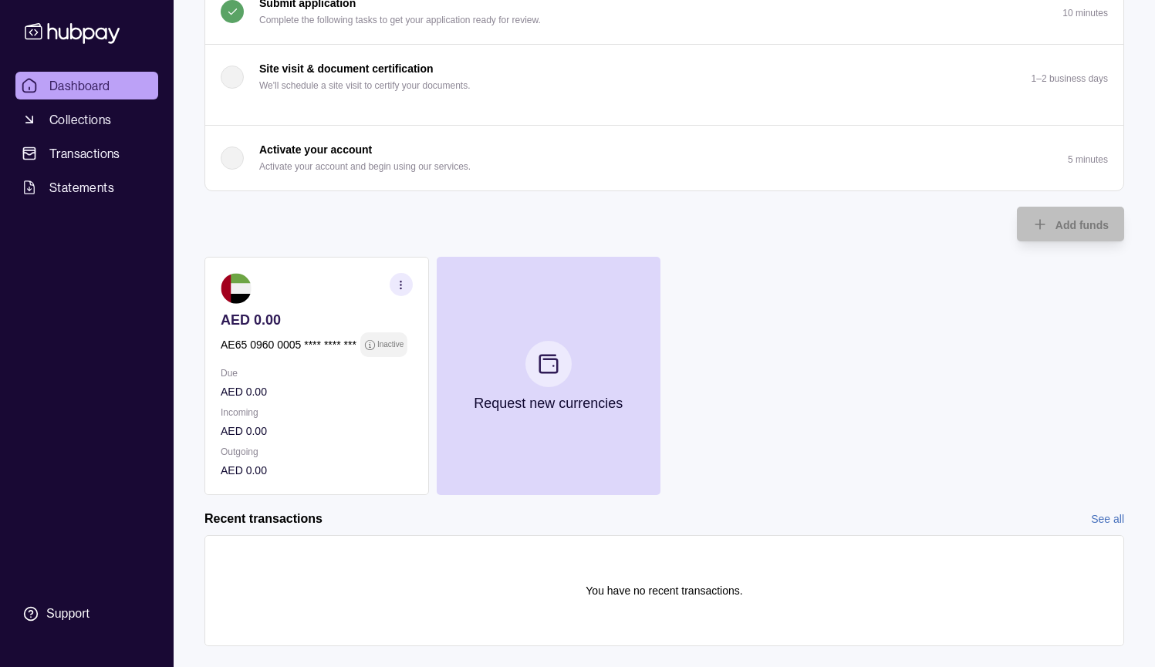
click at [399, 291] on section "button" at bounding box center [400, 284] width 23 height 23
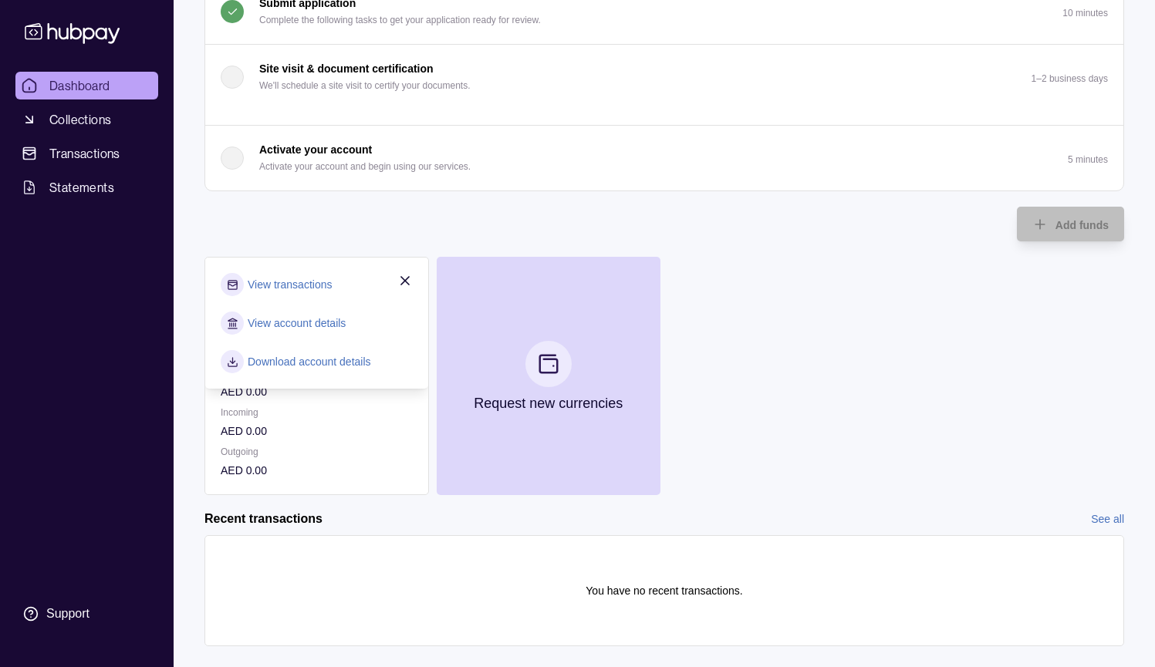
click at [327, 437] on p "AED 0.00" at bounding box center [317, 431] width 192 height 17
click at [309, 282] on link "View transactions" at bounding box center [290, 284] width 84 height 17
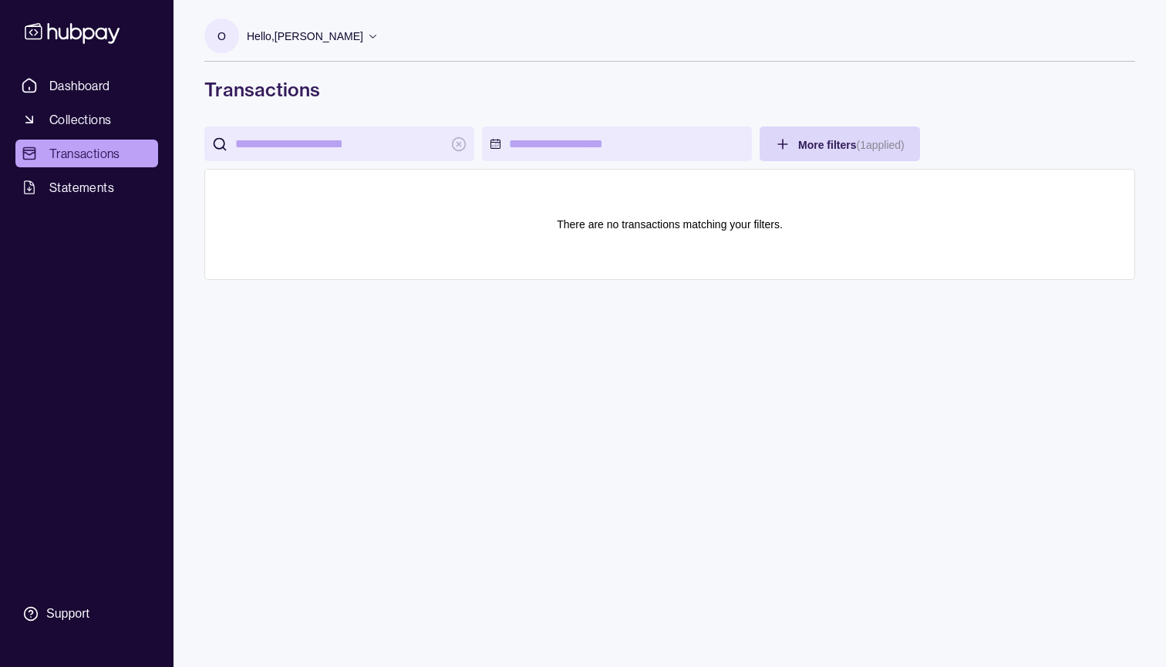
click at [665, 231] on p "There are no transactions matching your filters." at bounding box center [670, 224] width 226 height 17
click at [322, 38] on p "Hello, [PERSON_NAME]" at bounding box center [305, 36] width 116 height 17
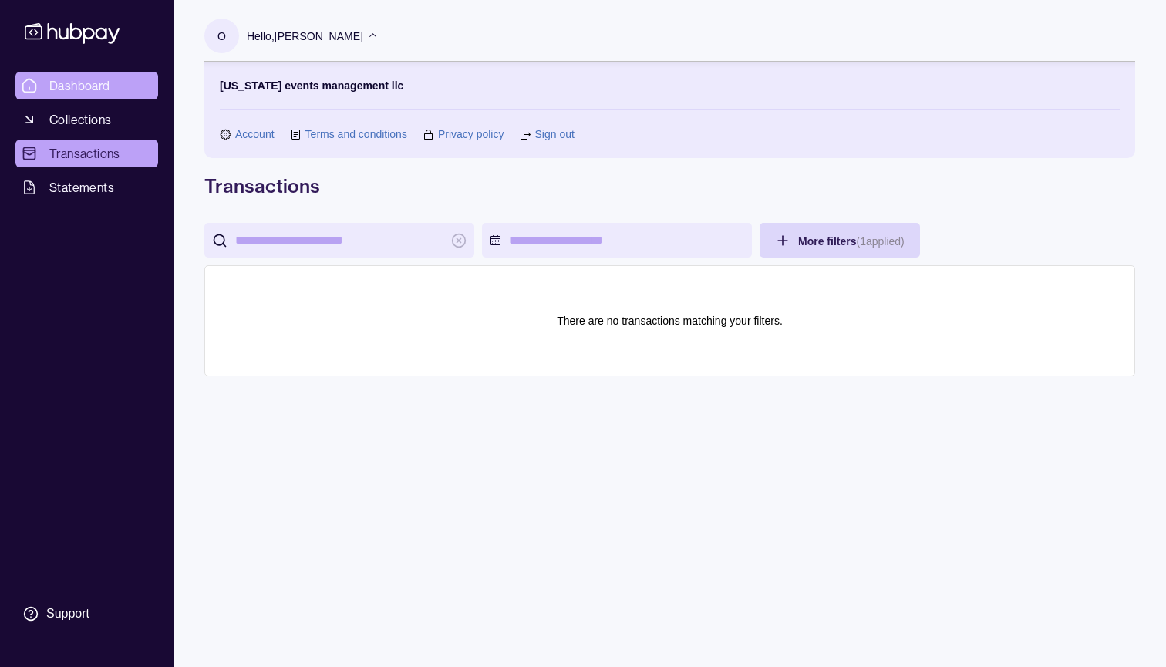
click at [87, 86] on span "Dashboard" at bounding box center [79, 85] width 61 height 19
